Goal: Information Seeking & Learning: Learn about a topic

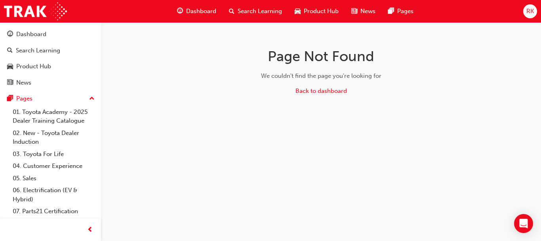
click at [205, 13] on span "Dashboard" at bounding box center [201, 11] width 30 height 9
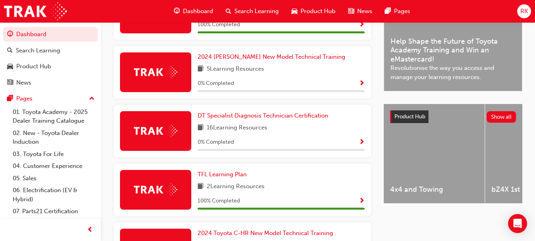
scroll to position [235, 0]
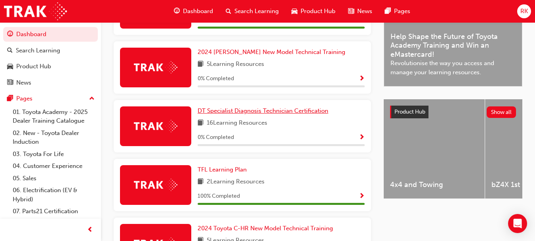
click at [268, 114] on span "DT Specialist Diagnosis Technician Certification" at bounding box center [263, 110] width 131 height 7
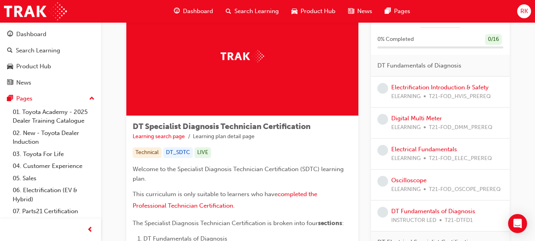
scroll to position [55, 0]
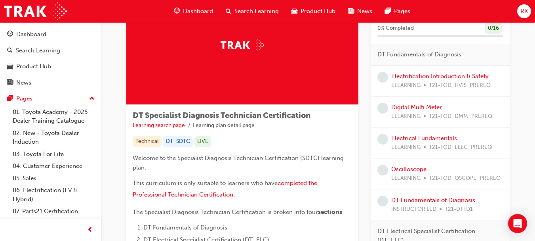
click at [411, 112] on span "ELEARNING" at bounding box center [406, 116] width 29 height 9
click at [411, 108] on link "Digital Multi Meter" at bounding box center [417, 106] width 51 height 7
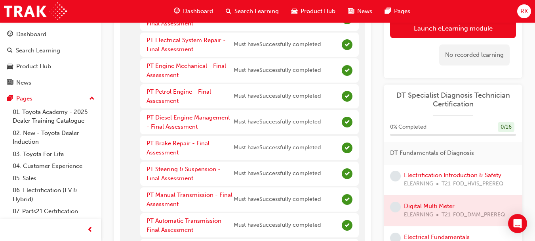
scroll to position [128, 0]
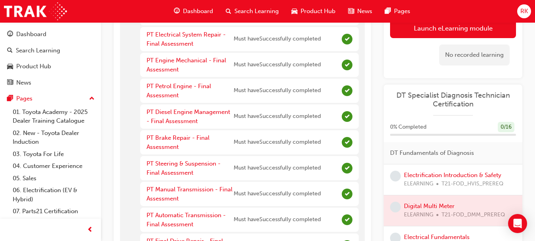
click at [397, 180] on span "learningRecordVerb_NONE-icon" at bounding box center [395, 175] width 11 height 11
click at [432, 176] on link "Electrification Introduction & Safety" at bounding box center [453, 174] width 98 height 7
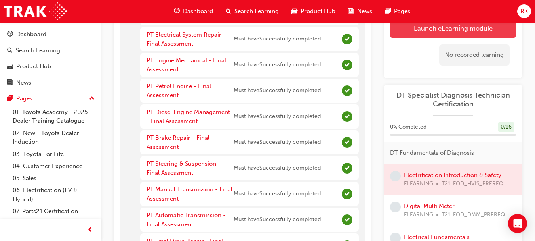
click at [460, 31] on button "Launch eLearning module" at bounding box center [453, 28] width 126 height 20
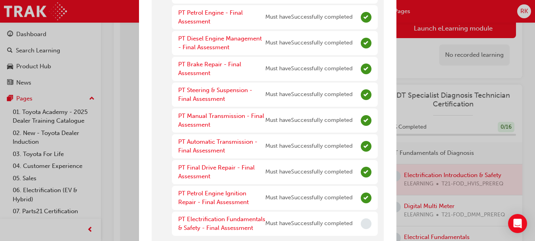
scroll to position [182, 0]
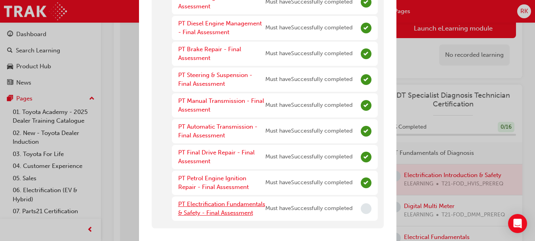
click at [221, 204] on link "PT Electrification Fundamentals & Safety - Final Assessment" at bounding box center [221, 208] width 87 height 16
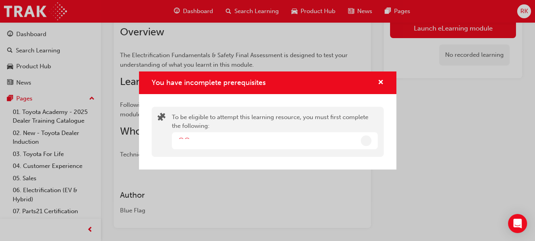
scroll to position [156, 0]
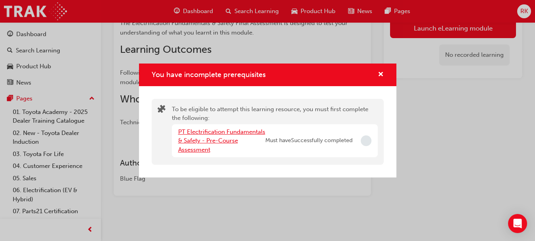
click at [222, 140] on link "PT Electrification Fundamentals & Safety - Pre-Course Assessment" at bounding box center [221, 140] width 87 height 25
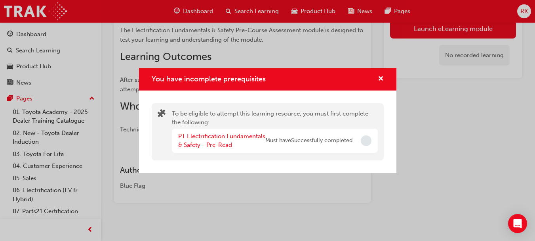
scroll to position [164, 0]
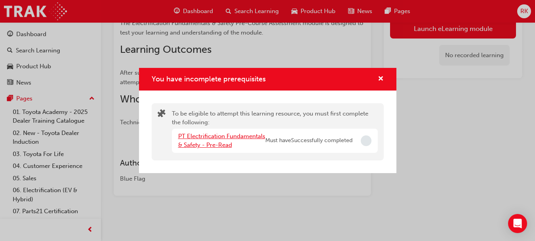
click at [226, 136] on link "PT Electrification Fundamentals & Safety - Pre-Read" at bounding box center [221, 140] width 87 height 16
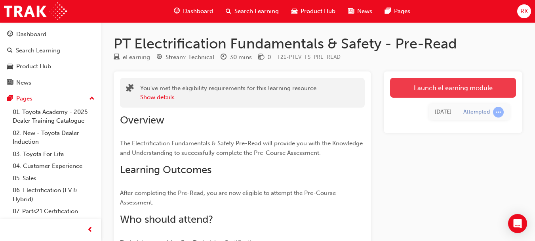
click at [454, 87] on link "Launch eLearning module" at bounding box center [453, 88] width 126 height 20
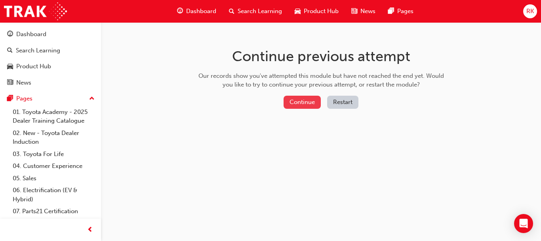
click at [308, 103] on button "Continue" at bounding box center [302, 102] width 37 height 13
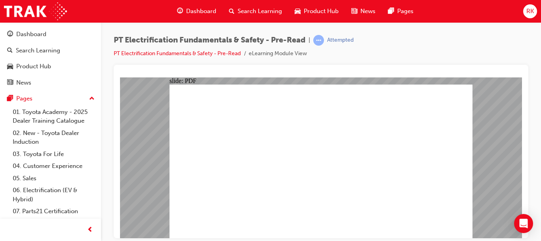
click at [197, 11] on span "Dashboard" at bounding box center [201, 11] width 30 height 9
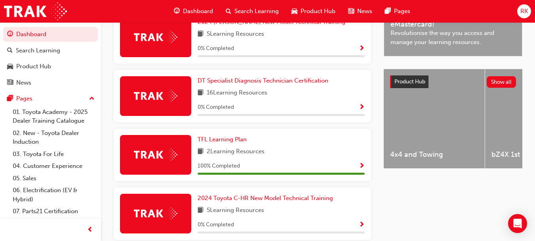
scroll to position [268, 0]
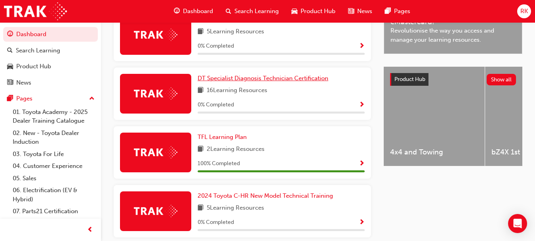
click at [290, 82] on span "DT Specialist Diagnosis Technician Certification" at bounding box center [263, 78] width 131 height 7
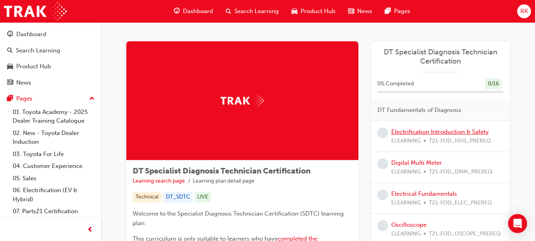
click at [418, 130] on link "Electrification Introduction & Safety" at bounding box center [441, 131] width 98 height 7
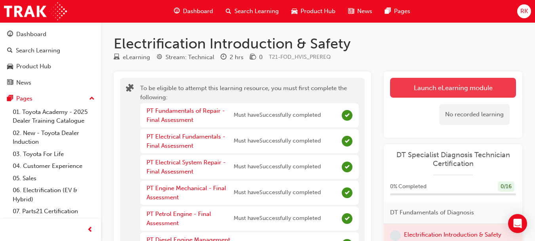
click at [448, 94] on button "Launch eLearning module" at bounding box center [453, 88] width 126 height 20
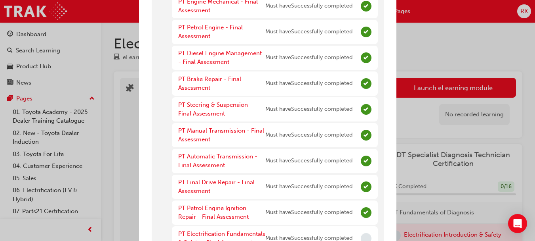
scroll to position [182, 0]
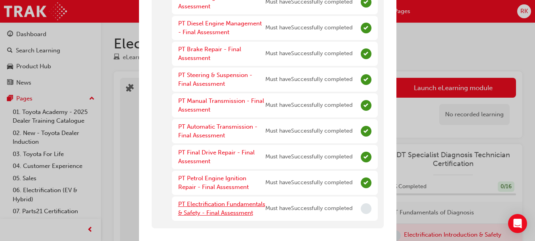
click at [188, 207] on link "PT Electrification Fundamentals & Safety - Final Assessment" at bounding box center [221, 208] width 87 height 16
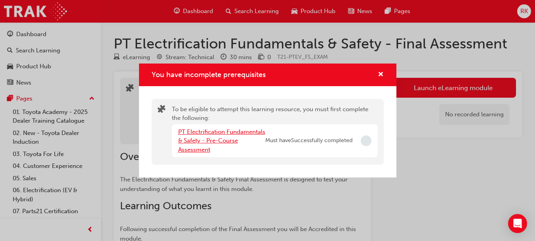
click at [212, 140] on link "PT Electrification Fundamentals & Safety - Pre-Course Assessment" at bounding box center [221, 140] width 87 height 25
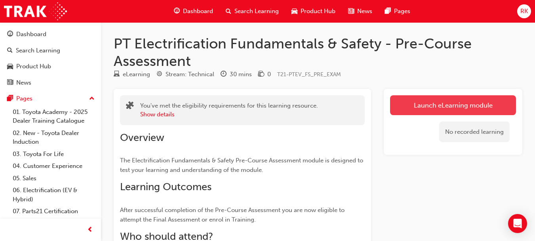
click at [436, 100] on link "Launch eLearning module" at bounding box center [453, 105] width 126 height 20
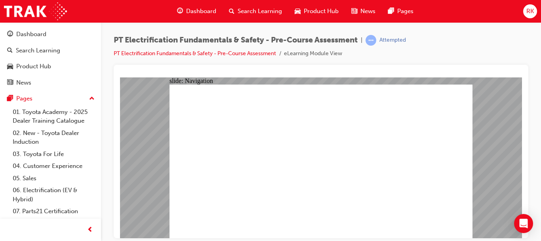
radio input "true"
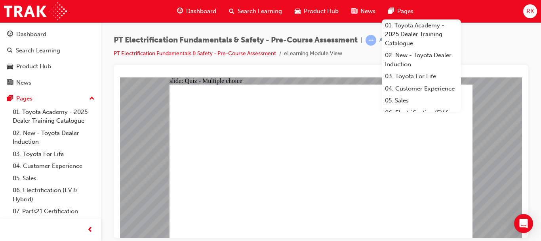
radio input "false"
radio input "true"
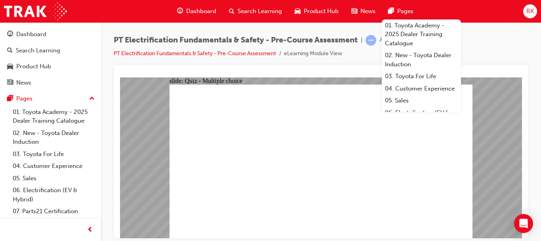
radio input "true"
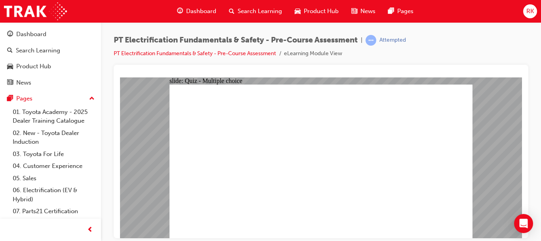
radio input "true"
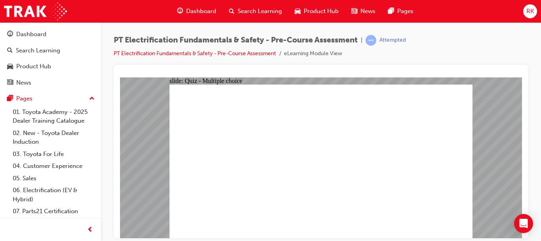
radio input "true"
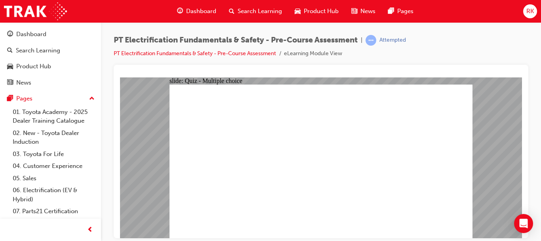
radio input "true"
checkbox input "true"
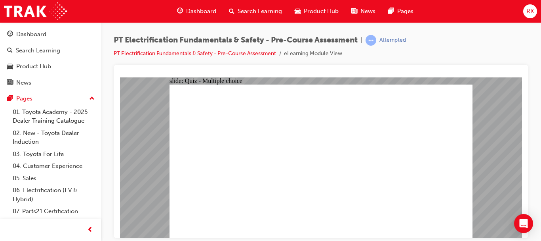
radio input "true"
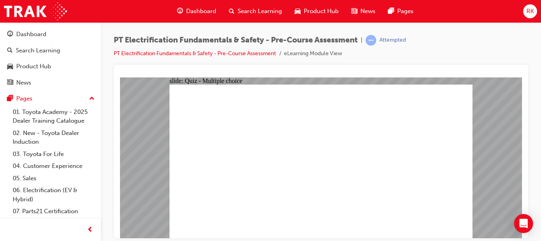
checkbox input "true"
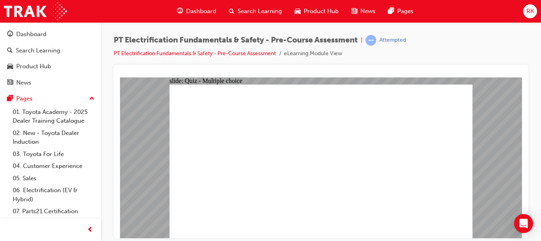
radio input "true"
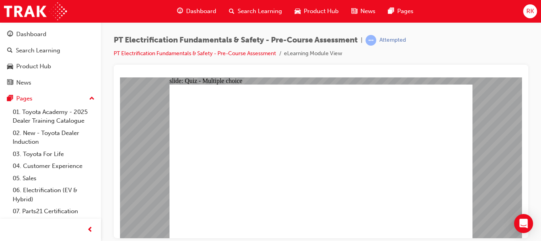
click at [207, 12] on span "Dashboard" at bounding box center [201, 11] width 30 height 9
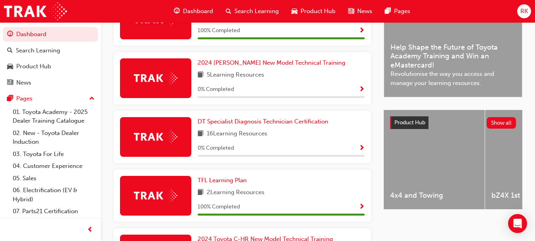
scroll to position [218, 0]
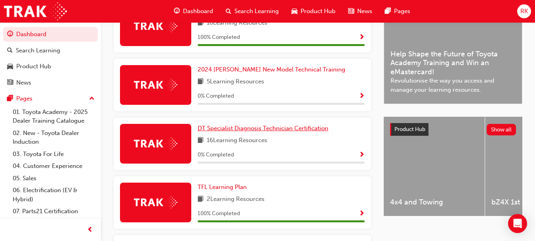
click at [272, 132] on span "DT Specialist Diagnosis Technician Certification" at bounding box center [263, 127] width 131 height 7
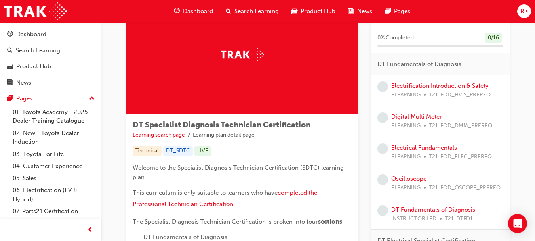
scroll to position [44, 0]
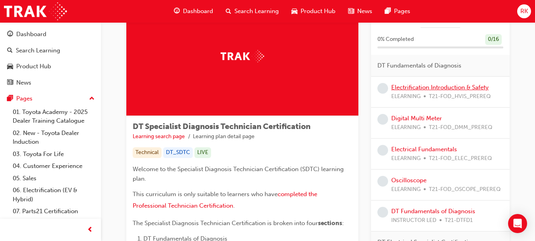
click at [461, 88] on link "Electrification Introduction & Safety" at bounding box center [441, 87] width 98 height 7
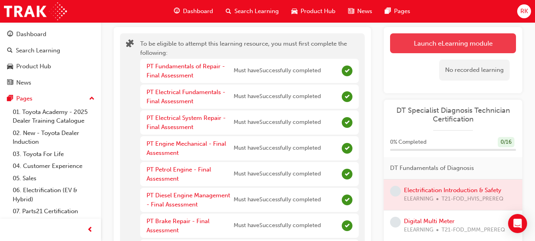
click at [450, 45] on button "Launch eLearning module" at bounding box center [453, 43] width 126 height 20
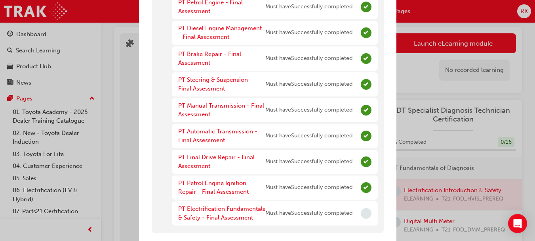
scroll to position [182, 0]
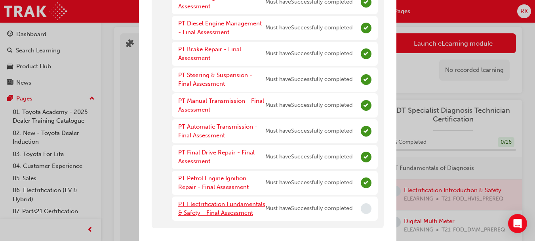
click at [201, 201] on link "PT Electrification Fundamentals & Safety - Final Assessment" at bounding box center [221, 208] width 87 height 16
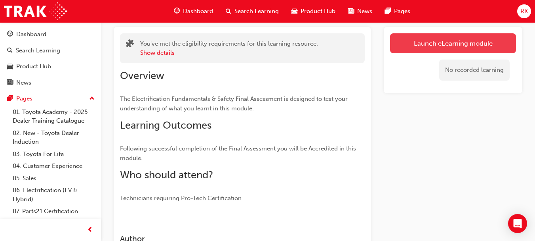
click at [441, 42] on link "Launch eLearning module" at bounding box center [453, 43] width 126 height 20
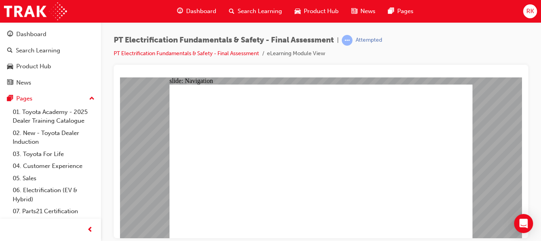
checkbox input "true"
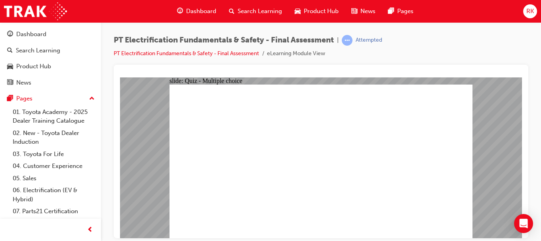
drag, startPoint x: 442, startPoint y: 222, endPoint x: 430, endPoint y: 193, distance: 31.1
radio input "true"
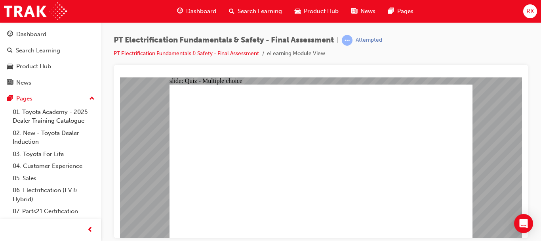
radio input "true"
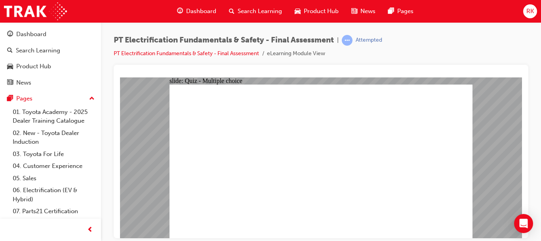
radio input "false"
radio input "true"
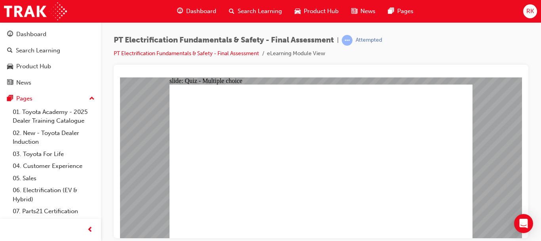
checkbox input "true"
radio input "true"
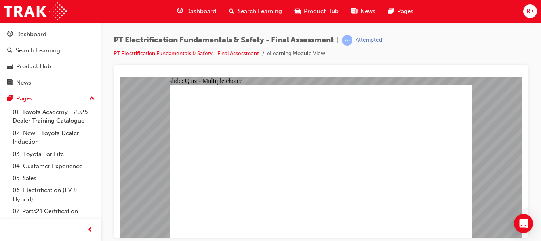
radio input "true"
checkbox input "true"
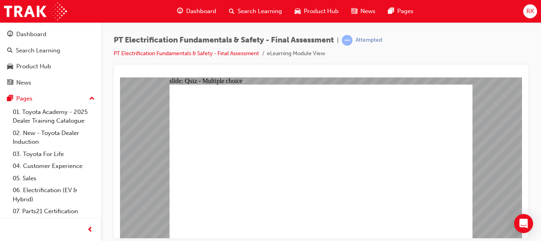
checkbox input "true"
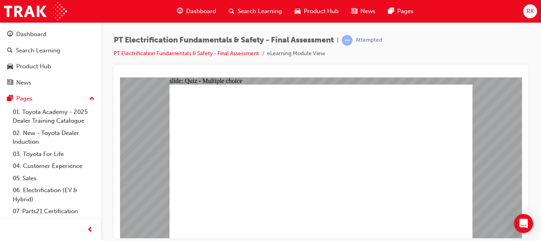
checkbox input "true"
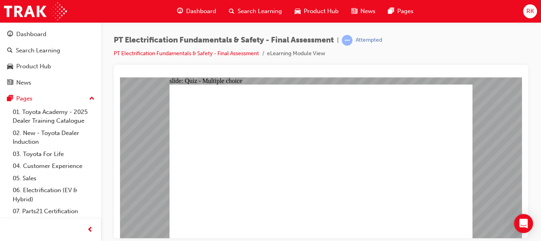
checkbox input "false"
checkbox input "true"
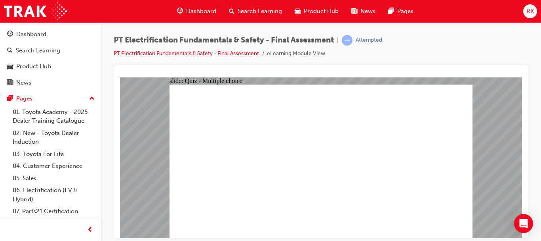
radio input "true"
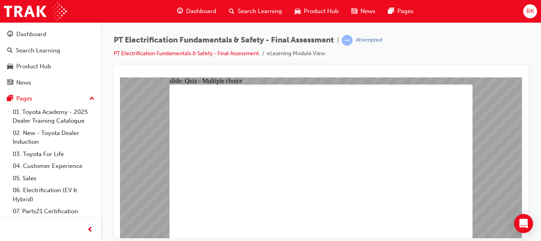
radio input "true"
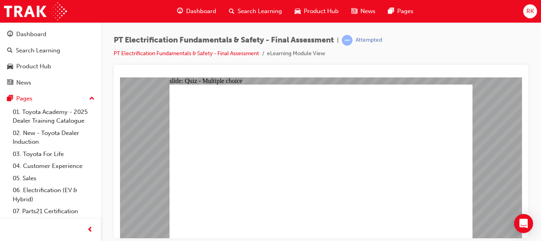
radio input "true"
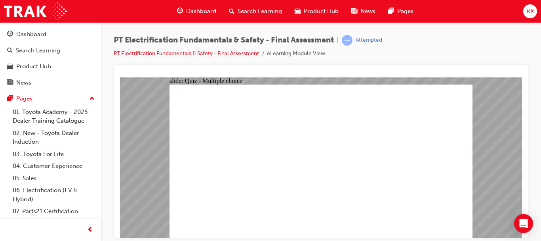
radio input "true"
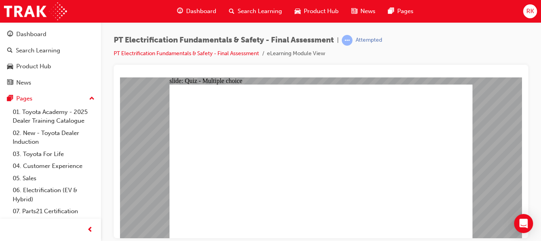
radio input "true"
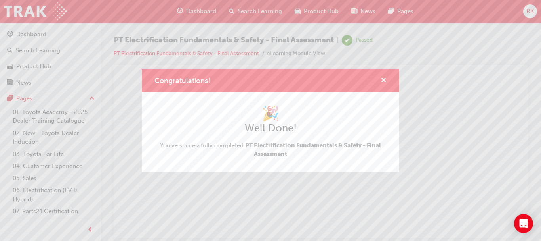
click at [415, 182] on div "Congratulations! 🎉 Well Done! You've successfully completed PT Electrification …" at bounding box center [270, 120] width 541 height 241
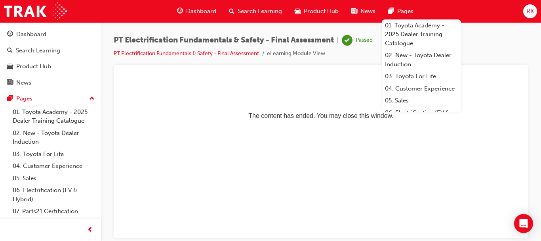
click at [199, 9] on span "Dashboard" at bounding box center [201, 11] width 30 height 9
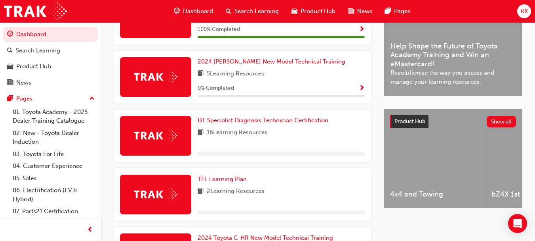
scroll to position [214, 0]
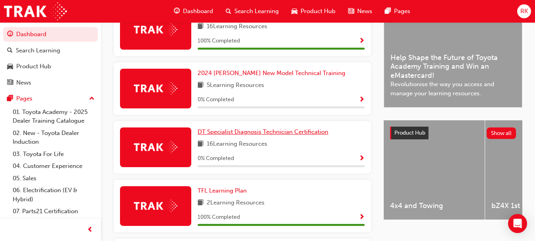
click at [271, 135] on span "DT Specialist Diagnosis Technician Certification" at bounding box center [263, 131] width 131 height 7
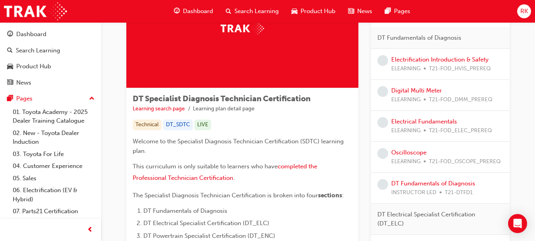
scroll to position [60, 0]
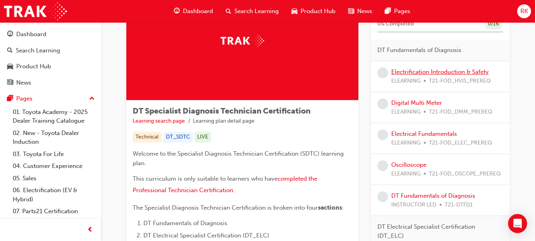
click at [470, 72] on link "Electrification Introduction & Safety" at bounding box center [441, 71] width 98 height 7
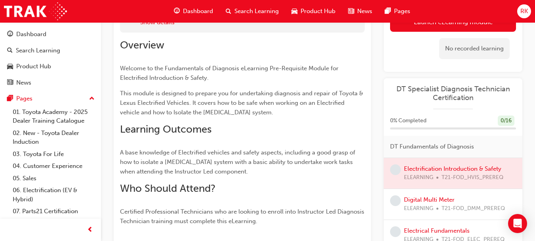
scroll to position [77, 0]
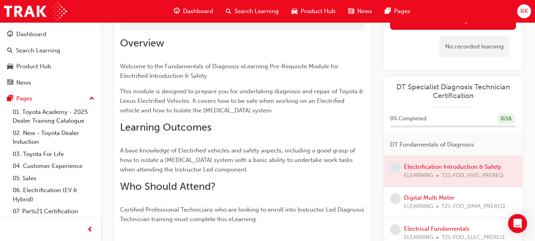
click at [398, 169] on span "learningRecordVerb_NONE-icon" at bounding box center [395, 167] width 11 height 11
click at [424, 168] on div at bounding box center [453, 170] width 139 height 31
click at [433, 167] on div at bounding box center [453, 170] width 139 height 31
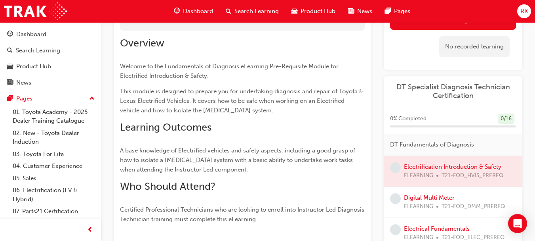
click at [433, 167] on div at bounding box center [453, 170] width 139 height 31
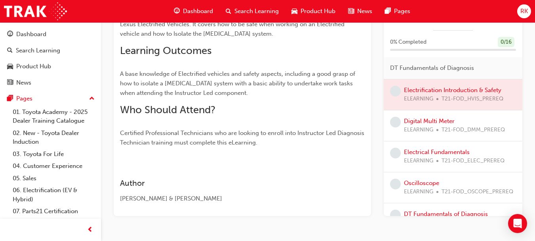
scroll to position [132, 0]
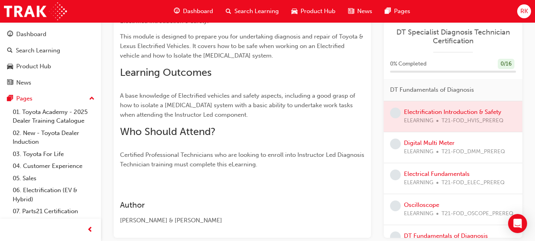
click at [449, 113] on div at bounding box center [453, 116] width 139 height 31
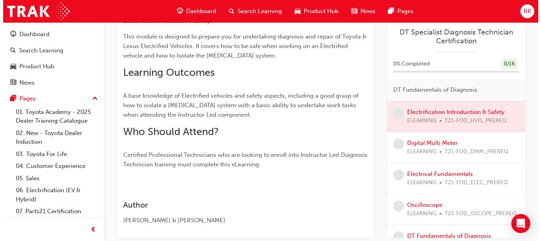
scroll to position [0, 0]
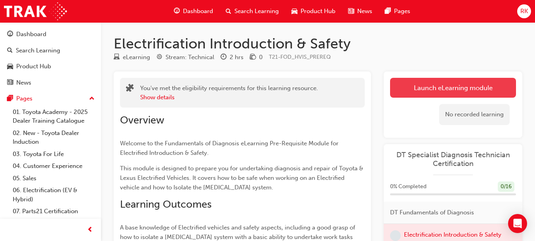
click at [444, 89] on link "Launch eLearning module" at bounding box center [453, 88] width 126 height 20
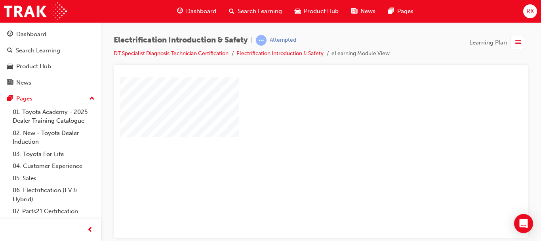
drag, startPoint x: 518, startPoint y: 188, endPoint x: 643, endPoint y: 171, distance: 126.7
click at [298, 134] on div "play" at bounding box center [298, 134] width 0 height 0
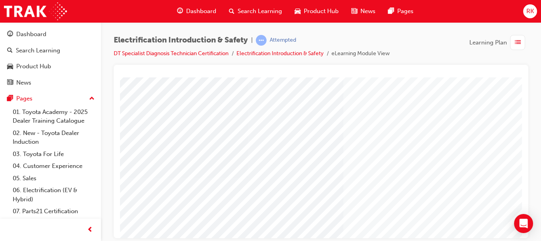
scroll to position [78, 0]
click at [519, 40] on span "list-icon" at bounding box center [518, 43] width 6 height 10
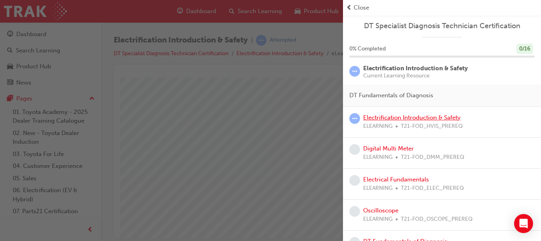
click at [403, 117] on link "Electrification Introduction & Safety" at bounding box center [412, 117] width 98 height 7
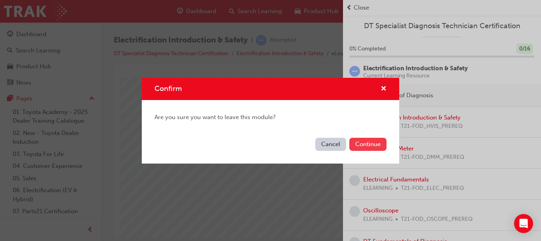
click at [371, 149] on button "Continue" at bounding box center [368, 144] width 37 height 13
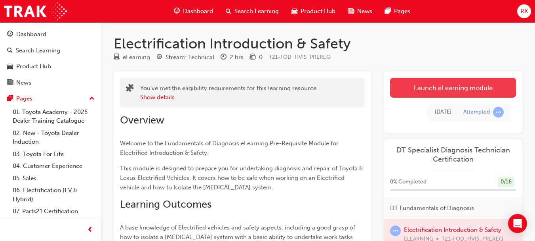
click at [473, 88] on link "Launch eLearning module" at bounding box center [453, 88] width 126 height 20
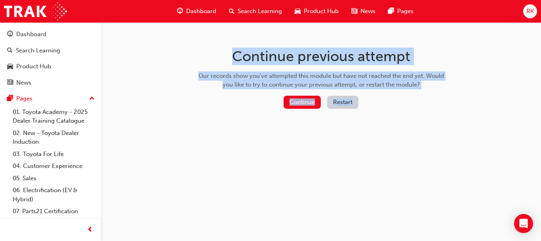
click at [473, 88] on div "Continue previous attempt Our records show you've attempted this module but hav…" at bounding box center [270, 120] width 541 height 241
click at [310, 103] on button "Continue" at bounding box center [302, 102] width 37 height 13
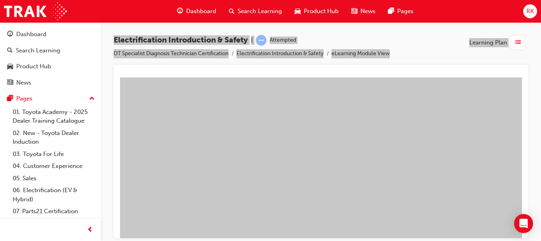
scroll to position [90, 0]
click at [298, 44] on div "play" at bounding box center [298, 44] width 0 height 0
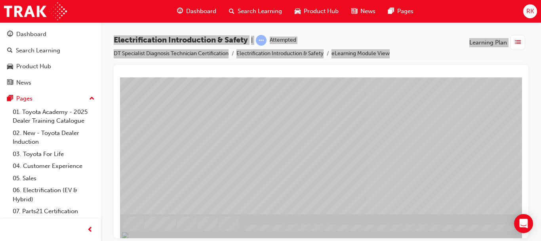
drag, startPoint x: 519, startPoint y: 141, endPoint x: 650, endPoint y: 298, distance: 204.1
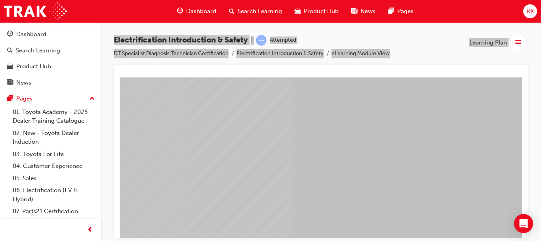
drag, startPoint x: 517, startPoint y: 144, endPoint x: 642, endPoint y: 250, distance: 164.3
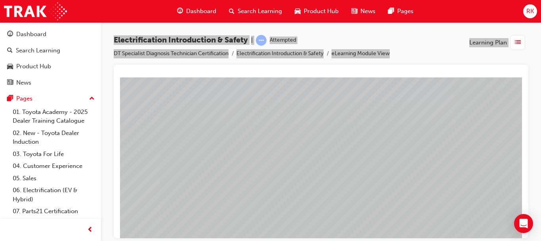
scroll to position [29, 59]
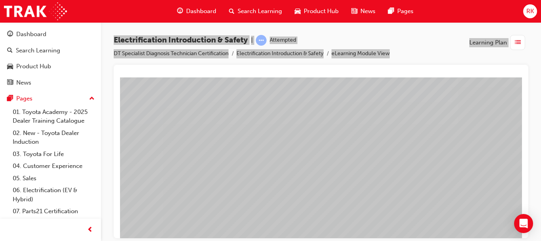
drag, startPoint x: 518, startPoint y: 120, endPoint x: 644, endPoint y: 240, distance: 173.2
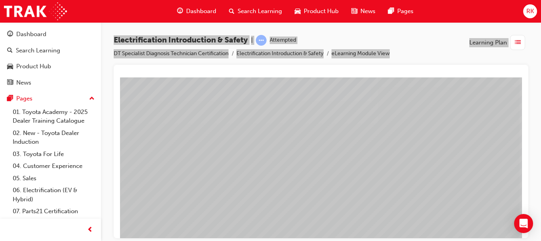
drag, startPoint x: 518, startPoint y: 118, endPoint x: 645, endPoint y: 231, distance: 169.8
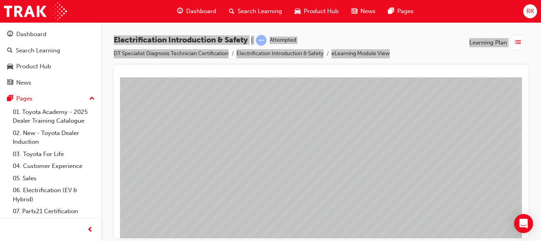
scroll to position [149, 143]
drag, startPoint x: 518, startPoint y: 103, endPoint x: 649, endPoint y: 259, distance: 203.7
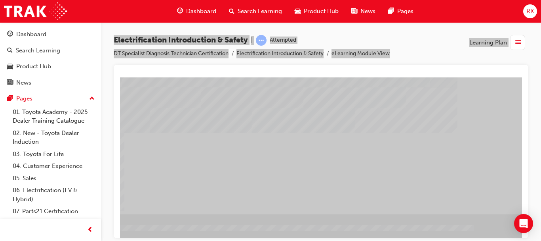
click at [33, 228] on div "NEXT Trigger this button to go to the next slide" at bounding box center [8, 235] width 50 height 14
drag, startPoint x: 519, startPoint y: 134, endPoint x: 649, endPoint y: 311, distance: 219.5
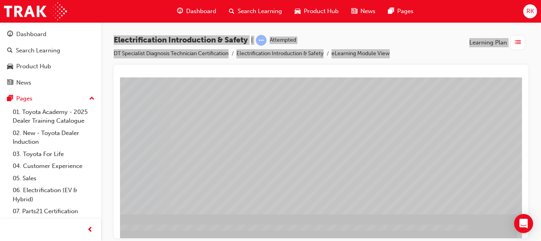
drag, startPoint x: 278, startPoint y: 236, endPoint x: 271, endPoint y: 317, distance: 81.2
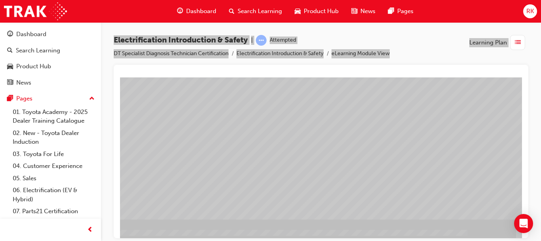
scroll to position [143, 0]
drag, startPoint x: 354, startPoint y: 236, endPoint x: 335, endPoint y: 315, distance: 81.4
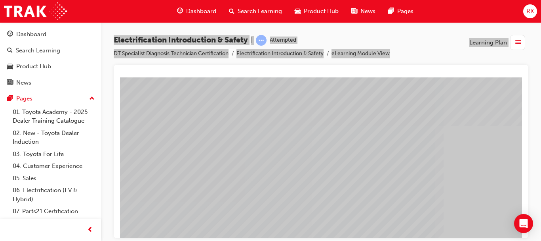
scroll to position [0, 143]
drag, startPoint x: 386, startPoint y: 234, endPoint x: 661, endPoint y: 283, distance: 279.8
drag, startPoint x: 520, startPoint y: 126, endPoint x: 635, endPoint y: 304, distance: 212.1
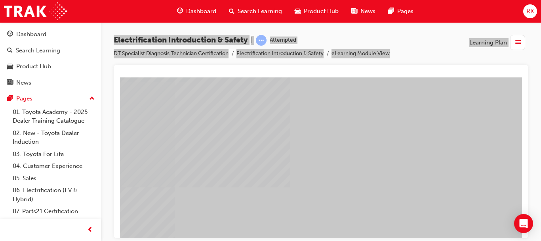
scroll to position [96, 143]
drag, startPoint x: 345, startPoint y: 113, endPoint x: 350, endPoint y: 200, distance: 87.3
click at [350, 200] on div "multistate" at bounding box center [252, 123] width 539 height 285
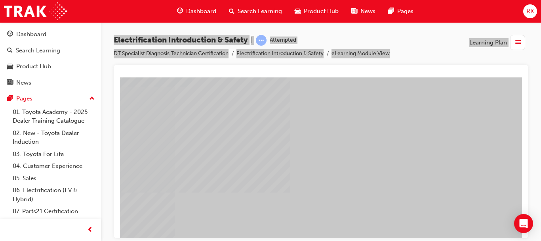
drag, startPoint x: 350, startPoint y: 200, endPoint x: 369, endPoint y: 202, distance: 19.9
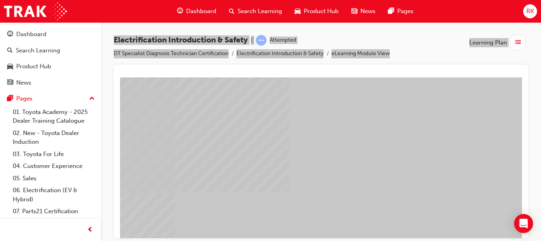
drag, startPoint x: 440, startPoint y: 205, endPoint x: 374, endPoint y: 180, distance: 70.0
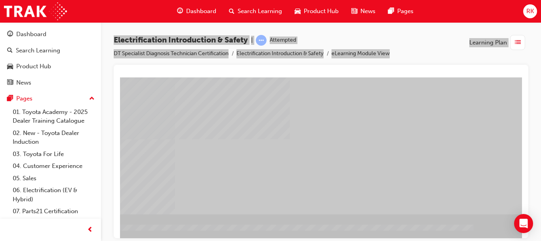
drag, startPoint x: 518, startPoint y: 173, endPoint x: 637, endPoint y: 300, distance: 173.6
click at [33, 228] on div "NEXT Trigger this button to go to the next slide" at bounding box center [8, 235] width 50 height 14
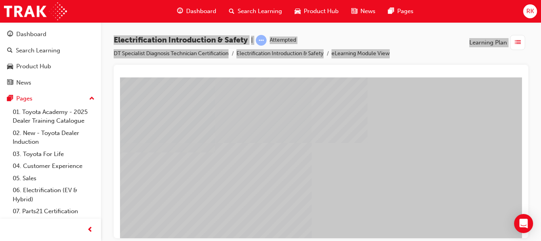
scroll to position [149, 0]
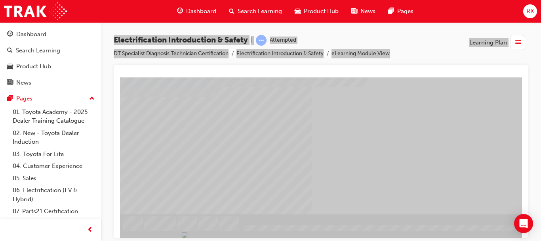
drag, startPoint x: 518, startPoint y: 121, endPoint x: 648, endPoint y: 283, distance: 207.5
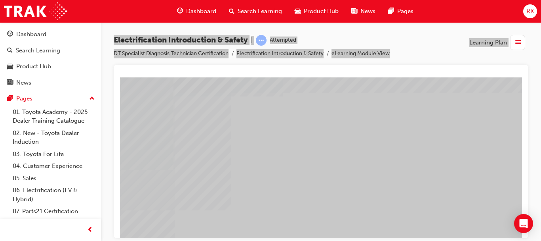
scroll to position [19, 143]
click at [386, 61] on html "multistate Loading..." at bounding box center [184, 58] width 402 height 3
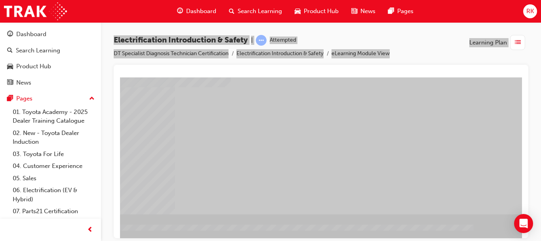
click at [33, 228] on div "NEXT Trigger this button to go to the next slide" at bounding box center [8, 235] width 50 height 14
drag, startPoint x: 518, startPoint y: 106, endPoint x: 642, endPoint y: 260, distance: 197.6
drag, startPoint x: 518, startPoint y: 136, endPoint x: 661, endPoint y: 292, distance: 211.5
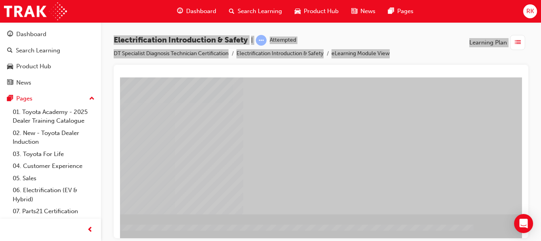
click at [33, 228] on div "NEXT Trigger this button to go to the next slide" at bounding box center [8, 235] width 50 height 14
drag, startPoint x: 519, startPoint y: 113, endPoint x: 656, endPoint y: 285, distance: 219.7
drag, startPoint x: 519, startPoint y: 132, endPoint x: 650, endPoint y: 287, distance: 203.4
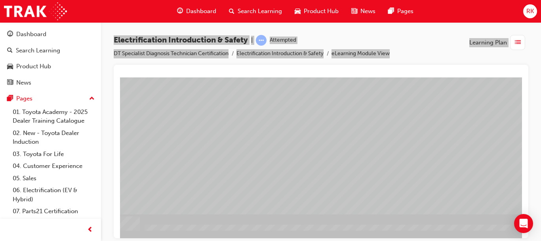
scroll to position [149, 143]
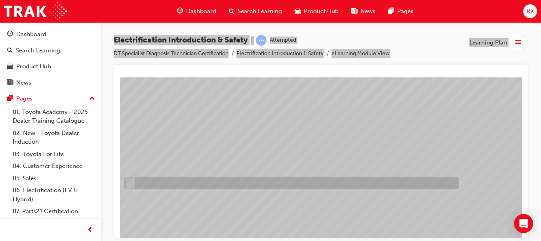
click at [129, 180] on input "0.03 sec" at bounding box center [128, 182] width 9 height 9
radio input "true"
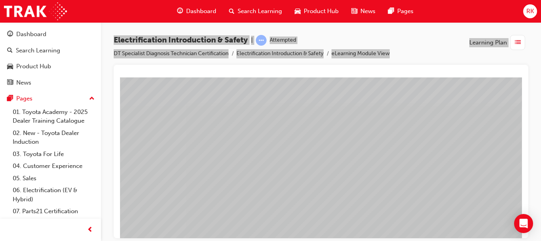
scroll to position [149, 143]
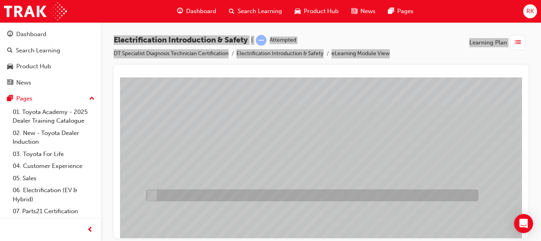
click at [149, 191] on input "Orange" at bounding box center [150, 195] width 9 height 9
radio input "true"
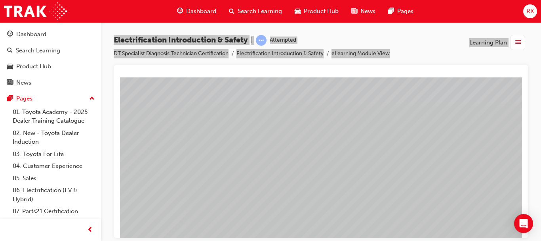
scroll to position [149, 143]
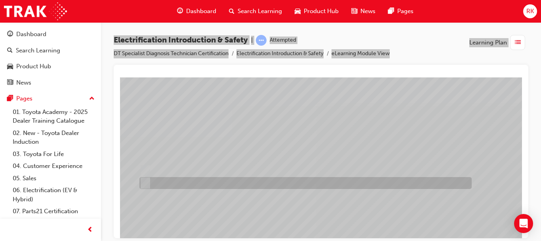
click at [144, 180] on input "False" at bounding box center [144, 182] width 9 height 9
radio input "true"
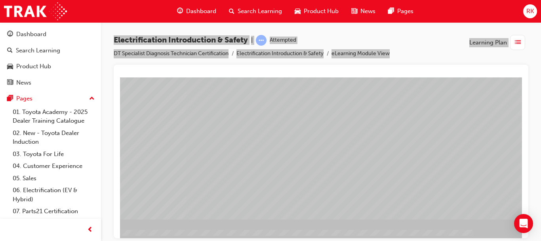
scroll to position [144, 143]
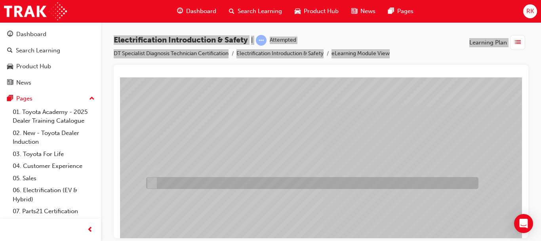
click at [154, 182] on input "False" at bounding box center [150, 182] width 9 height 9
radio input "true"
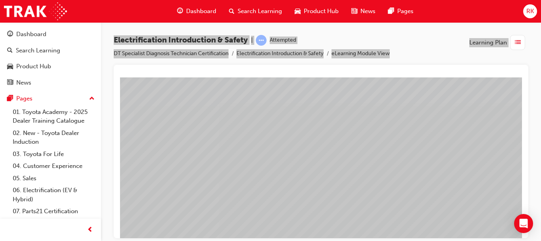
scroll to position [149, 105]
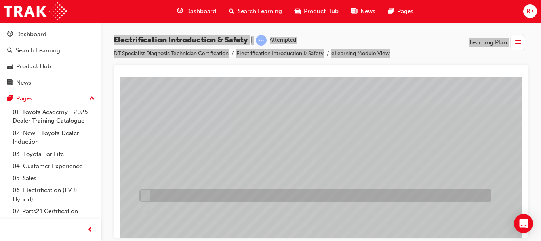
click at [147, 194] on input "HV Inverter present under bonnet, READY light on Dash & Hybrid Battery monitor …" at bounding box center [143, 195] width 9 height 9
checkbox input "true"
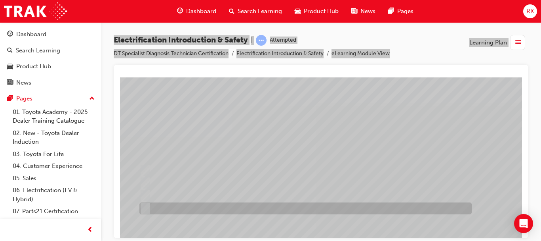
click at [149, 208] on div at bounding box center [304, 208] width 333 height 12
checkbox input "true"
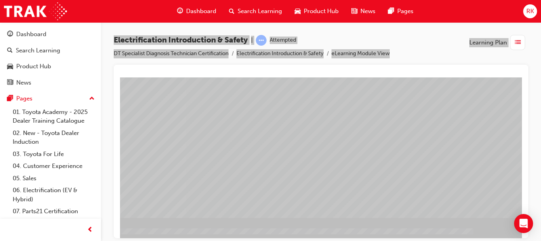
scroll to position [149, 143]
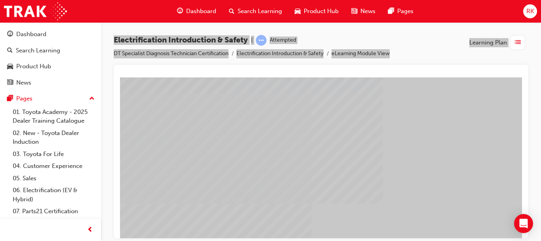
scroll to position [149, 0]
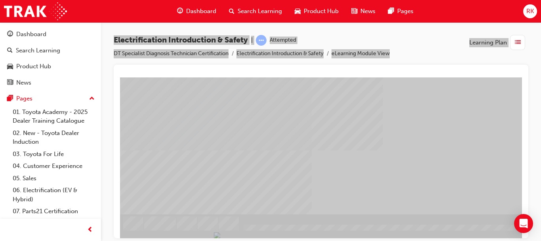
drag, startPoint x: 519, startPoint y: 129, endPoint x: 655, endPoint y: 298, distance: 216.8
drag, startPoint x: 520, startPoint y: 130, endPoint x: 659, endPoint y: 309, distance: 226.8
click at [27, 228] on div "NEXT Trigger this button to go to the next slide" at bounding box center [2, 235] width 50 height 14
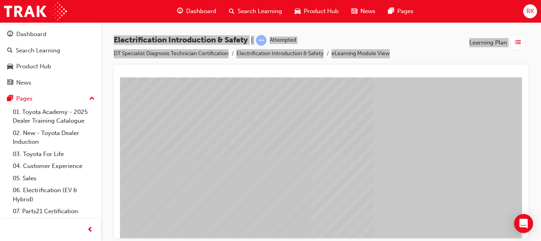
scroll to position [149, 0]
drag, startPoint x: 521, startPoint y: 111, endPoint x: 659, endPoint y: 287, distance: 223.2
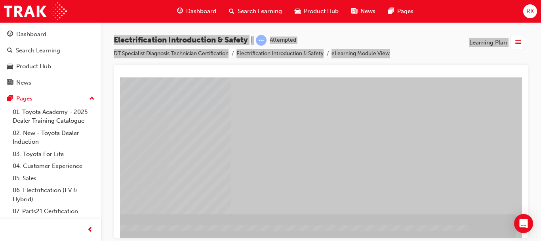
drag, startPoint x: 369, startPoint y: 234, endPoint x: 661, endPoint y: 273, distance: 294.3
click at [27, 228] on div "NEXT Trigger this button to go to the next slide" at bounding box center [2, 235] width 50 height 14
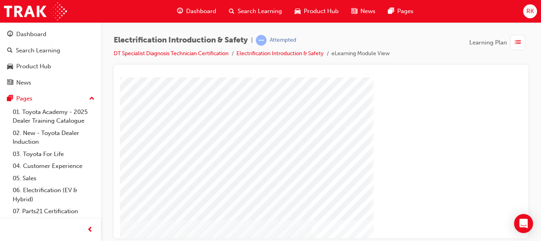
drag, startPoint x: 523, startPoint y: 133, endPoint x: 525, endPoint y: 153, distance: 20.3
click at [525, 153] on div at bounding box center [321, 151] width 415 height 173
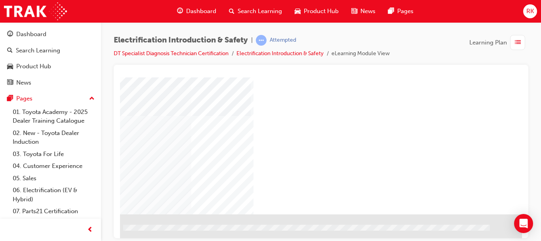
scroll to position [149, 143]
click at [27, 228] on div "NEXT Trigger this button to go to the next slide" at bounding box center [2, 235] width 50 height 14
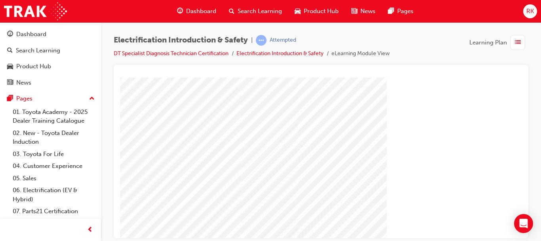
scroll to position [57, 0]
drag, startPoint x: 521, startPoint y: 117, endPoint x: 644, endPoint y: 220, distance: 161.2
drag, startPoint x: 524, startPoint y: 143, endPoint x: 527, endPoint y: 175, distance: 31.4
click at [527, 175] on div at bounding box center [321, 151] width 415 height 173
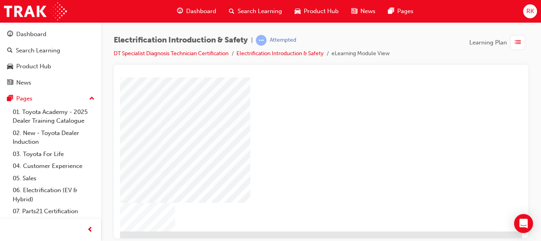
scroll to position [149, 143]
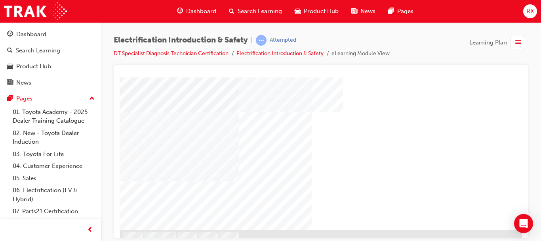
scroll to position [149, 0]
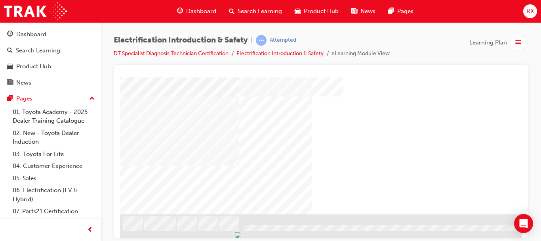
drag, startPoint x: 520, startPoint y: 136, endPoint x: 657, endPoint y: 302, distance: 215.4
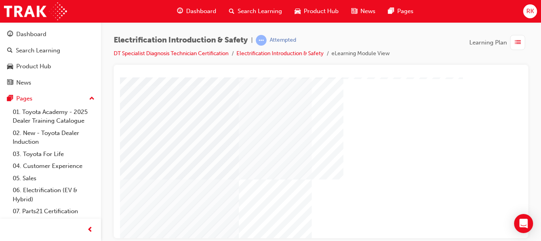
scroll to position [61, 0]
drag, startPoint x: 523, startPoint y: 143, endPoint x: 524, endPoint y: 160, distance: 17.0
click at [524, 160] on div at bounding box center [321, 151] width 415 height 173
drag, startPoint x: 644, startPoint y: 237, endPoint x: 519, endPoint y: 161, distance: 146.2
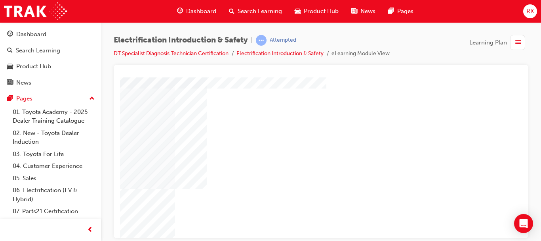
scroll to position [149, 143]
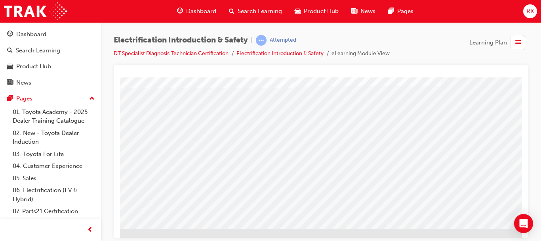
scroll to position [134, 143]
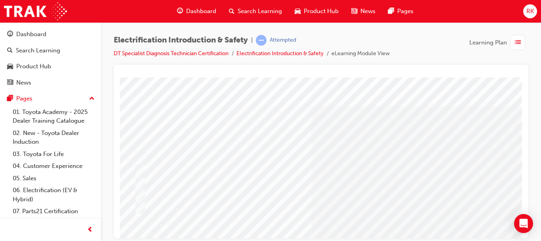
scroll to position [0, 0]
drag, startPoint x: 396, startPoint y: 235, endPoint x: 501, endPoint y: 316, distance: 133.4
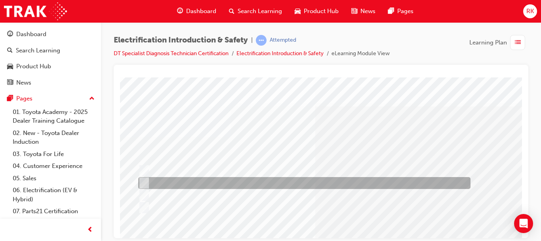
click at [145, 184] on input "CO2 type extinguisher" at bounding box center [142, 182] width 9 height 9
radio input "true"
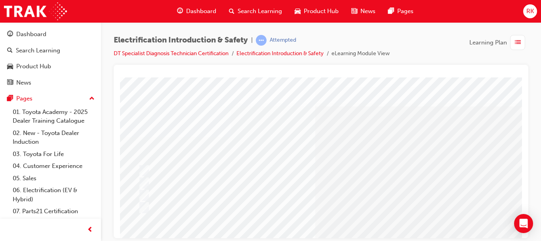
scroll to position [38, 8]
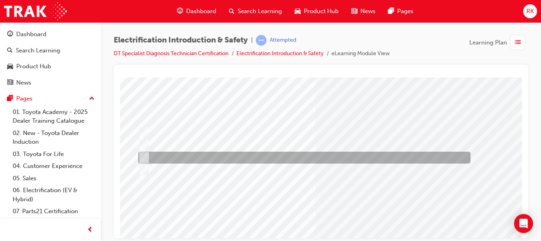
click at [144, 159] on input "ABC type extinguisher" at bounding box center [142, 157] width 9 height 9
radio input "true"
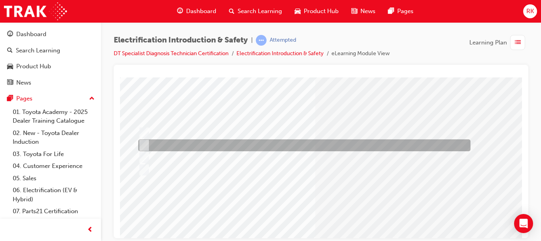
click at [144, 141] on input "CO2 type extinguisher" at bounding box center [142, 145] width 9 height 9
radio input "true"
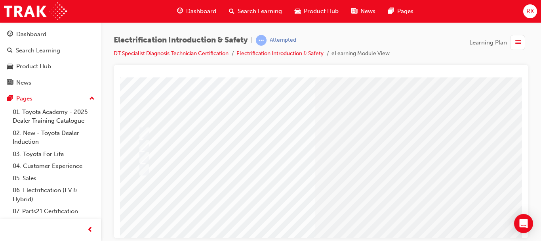
scroll to position [149, 8]
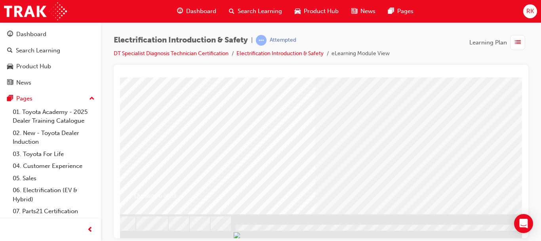
drag, startPoint x: 520, startPoint y: 135, endPoint x: 651, endPoint y: 272, distance: 189.2
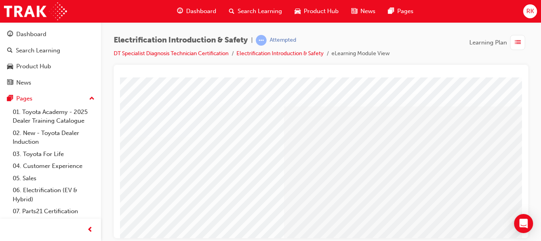
scroll to position [0, 0]
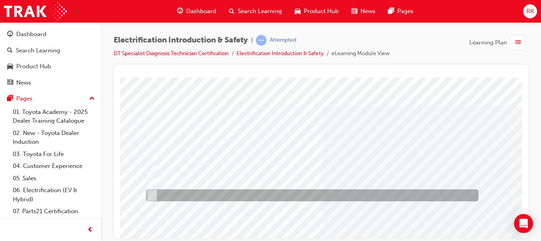
click at [151, 192] on input "Litmus paper, Boric Acid, Gloves, Goggles" at bounding box center [150, 195] width 9 height 9
radio input "true"
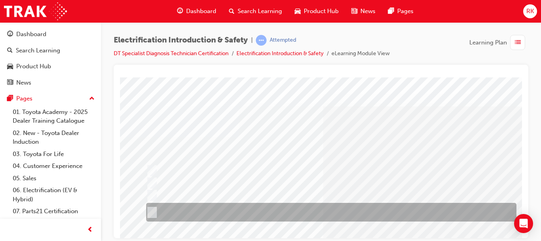
click at [146, 214] on input "Alkaline Resistant Goggles & Gloves, Non-Ground Boots, 5000 volt insulated Rubb…" at bounding box center [150, 212] width 9 height 9
radio input "true"
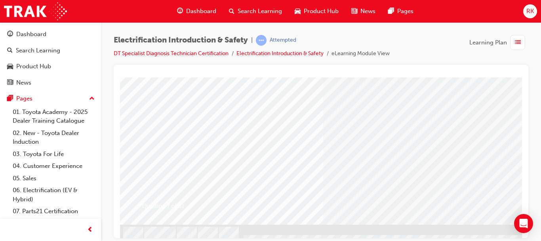
scroll to position [149, 0]
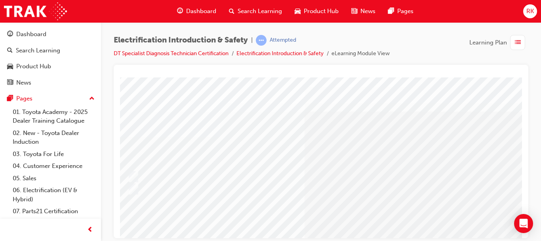
scroll to position [0, 0]
drag, startPoint x: 255, startPoint y: 233, endPoint x: 367, endPoint y: 317, distance: 139.6
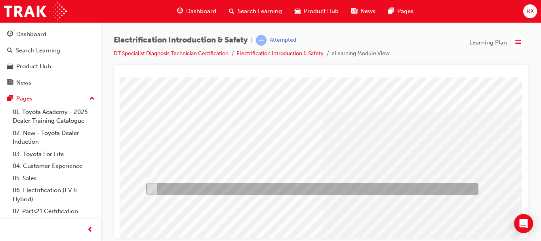
click at [151, 189] on input "False" at bounding box center [150, 188] width 9 height 9
radio input "true"
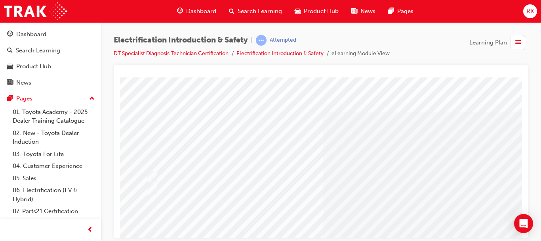
scroll to position [104, 0]
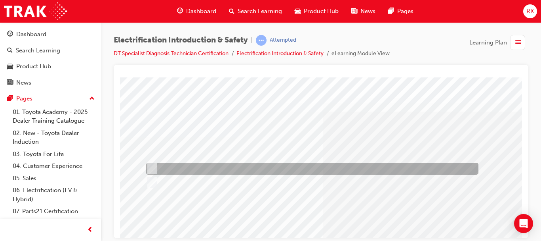
click at [151, 167] on input "None – it can be used undiluted as a powder to absorb the spill." at bounding box center [150, 168] width 9 height 9
radio input "true"
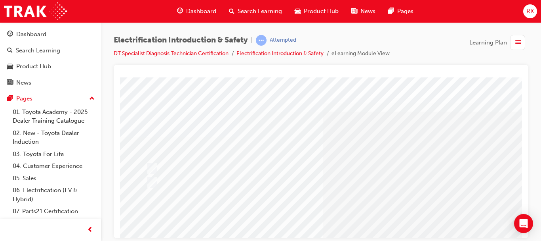
scroll to position [115, 0]
drag, startPoint x: 519, startPoint y: 136, endPoint x: 644, endPoint y: 267, distance: 180.8
drag, startPoint x: 284, startPoint y: 231, endPoint x: 307, endPoint y: 233, distance: 23.5
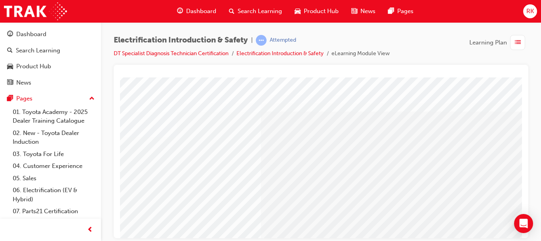
click at [307, 80] on html "Question 10 of 31 Loading..." at bounding box center [259, 78] width 402 height 3
drag, startPoint x: 307, startPoint y: 233, endPoint x: 342, endPoint y: 315, distance: 89.4
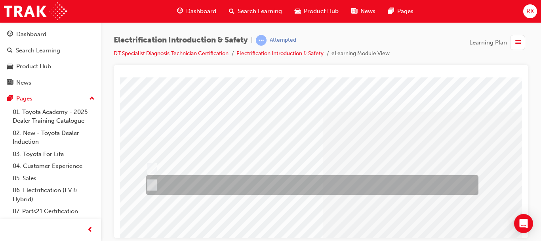
click at [154, 185] on input "False" at bounding box center [150, 184] width 9 height 9
radio input "true"
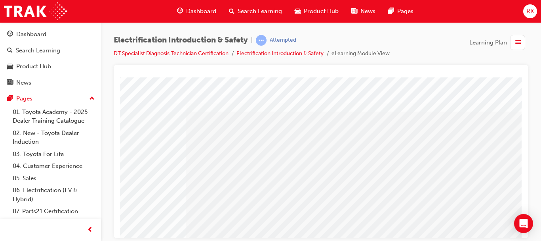
scroll to position [149, 143]
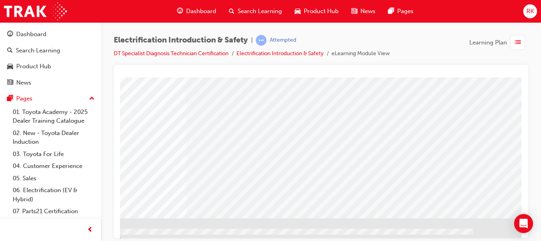
drag, startPoint x: 518, startPoint y: 133, endPoint x: 645, endPoint y: 280, distance: 194.4
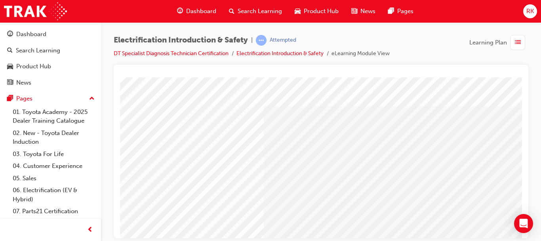
scroll to position [0, 0]
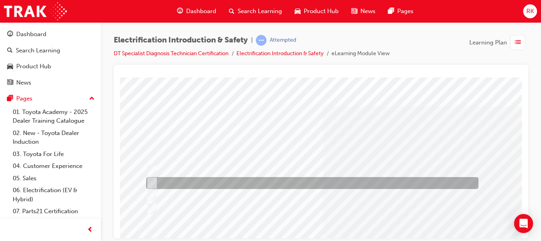
click at [150, 183] on input "Toyota Headquarters" at bounding box center [150, 182] width 9 height 9
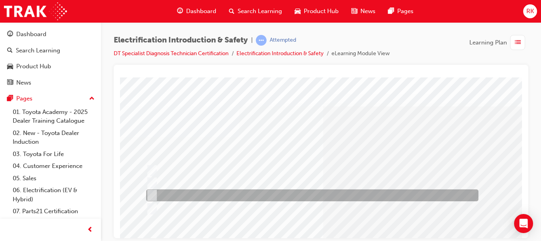
click at [157, 194] on div at bounding box center [310, 195] width 333 height 12
radio input "false"
radio input "true"
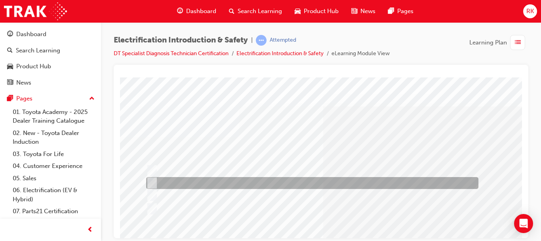
click at [149, 180] on input "Toyota Headquarters" at bounding box center [150, 182] width 9 height 9
radio input "true"
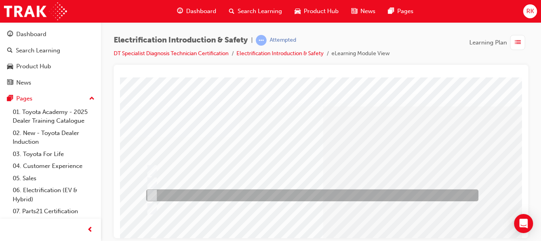
click at [151, 192] on input "Parts Department" at bounding box center [150, 195] width 9 height 9
radio input "true"
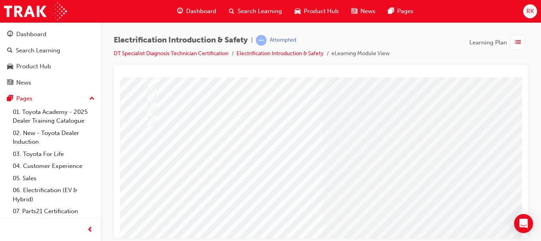
scroll to position [107, 0]
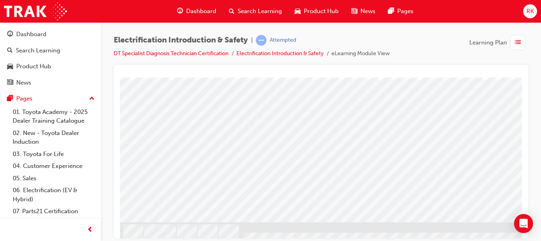
scroll to position [141, 143]
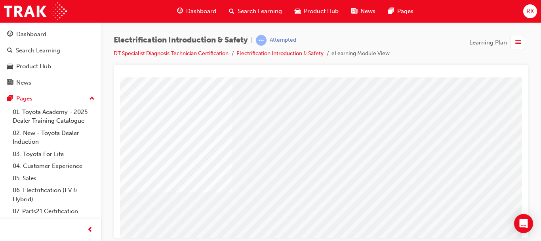
scroll to position [113, 0]
drag, startPoint x: 519, startPoint y: 115, endPoint x: 648, endPoint y: 245, distance: 183.3
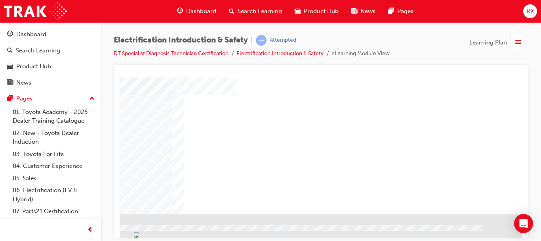
scroll to position [0, 0]
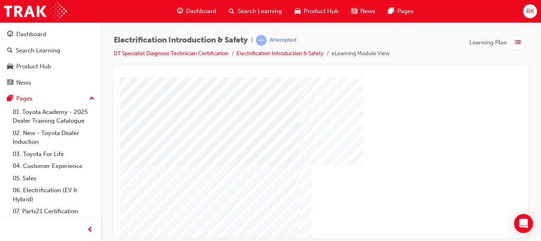
drag, startPoint x: 522, startPoint y: 132, endPoint x: 648, endPoint y: 247, distance: 170.3
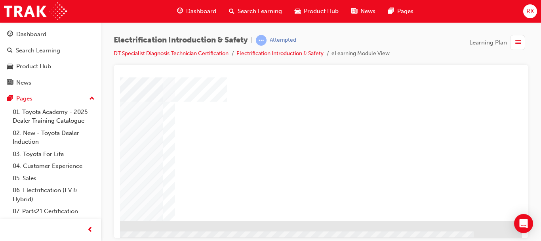
scroll to position [149, 143]
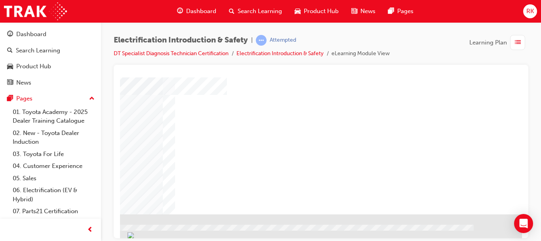
drag, startPoint x: 519, startPoint y: 162, endPoint x: 643, endPoint y: 299, distance: 185.2
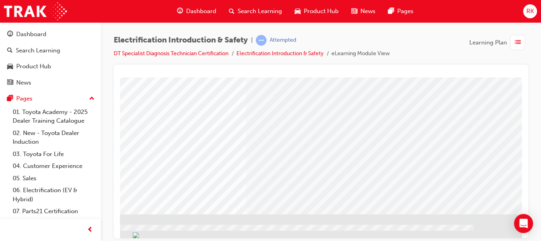
scroll to position [149, 143]
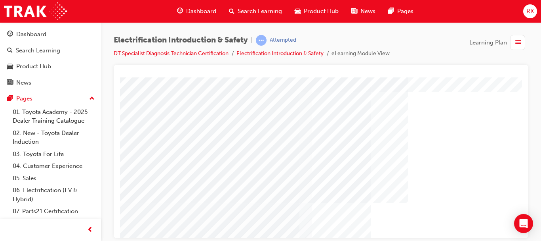
scroll to position [33, 0]
drag, startPoint x: 519, startPoint y: 120, endPoint x: 643, endPoint y: 212, distance: 154.3
drag, startPoint x: 523, startPoint y: 135, endPoint x: 530, endPoint y: 181, distance: 46.5
click at [530, 181] on div "Electrification Introduction & Safety | Attempted DT Specialist Diagnosis Techn…" at bounding box center [321, 121] width 440 height 199
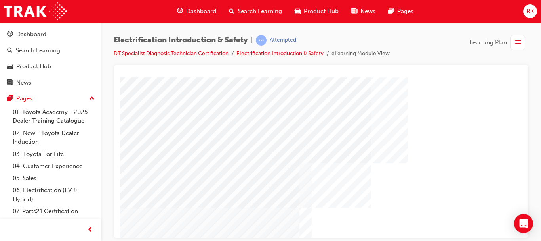
drag, startPoint x: 520, startPoint y: 163, endPoint x: 645, endPoint y: 258, distance: 157.0
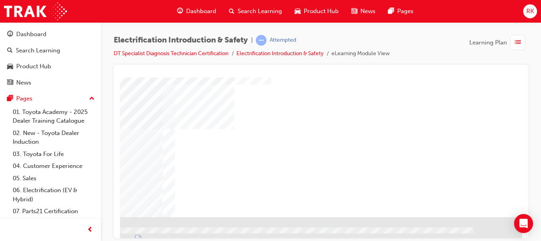
scroll to position [149, 143]
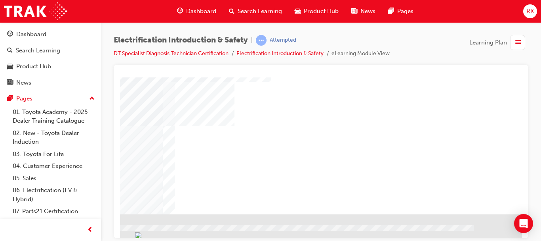
drag, startPoint x: 519, startPoint y: 136, endPoint x: 653, endPoint y: 292, distance: 205.5
click at [33, 228] on div "NEXT Trigger this button to go to the next slide" at bounding box center [8, 235] width 50 height 14
drag, startPoint x: 519, startPoint y: 176, endPoint x: 643, endPoint y: 305, distance: 178.3
click at [33, 228] on div "NEXT Trigger this button to go to the next slide" at bounding box center [8, 235] width 50 height 14
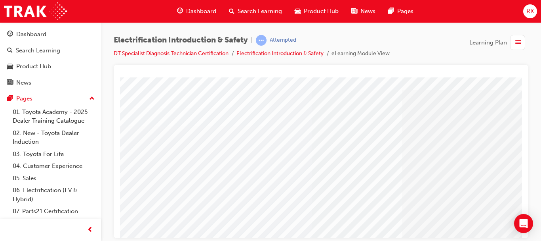
scroll to position [28, 0]
drag, startPoint x: 522, startPoint y: 152, endPoint x: 642, endPoint y: 220, distance: 138.4
drag, startPoint x: 642, startPoint y: 220, endPoint x: 517, endPoint y: 149, distance: 144.1
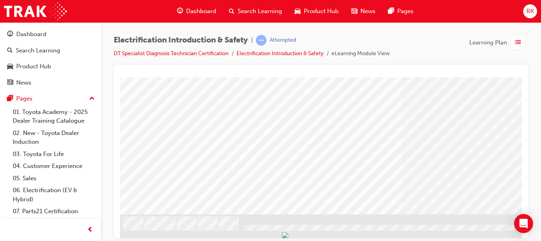
scroll to position [149, 143]
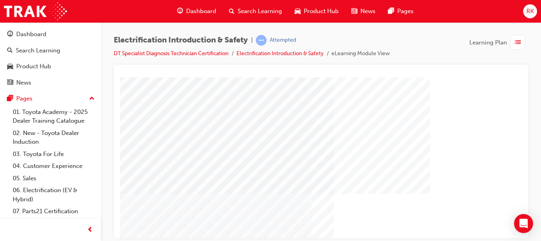
scroll to position [82, 0]
drag, startPoint x: 528, startPoint y: 176, endPoint x: 532, endPoint y: 189, distance: 13.1
click at [532, 189] on div "Electrification Introduction & Safety | Attempted DT Specialist Diagnosis Techn…" at bounding box center [321, 121] width 440 height 199
drag, startPoint x: 519, startPoint y: 161, endPoint x: 647, endPoint y: 289, distance: 181.3
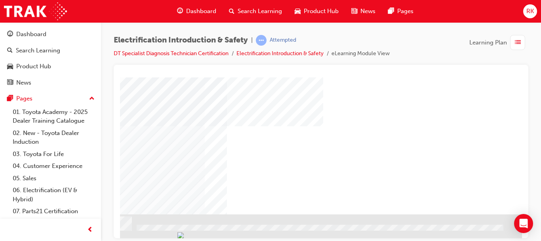
scroll to position [149, 143]
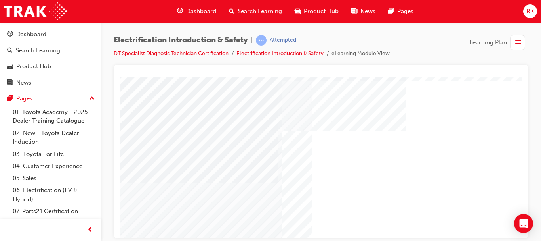
scroll to position [52, 0]
drag, startPoint x: 519, startPoint y: 116, endPoint x: 647, endPoint y: 217, distance: 163.4
drag, startPoint x: 524, startPoint y: 189, endPoint x: 526, endPoint y: 198, distance: 9.0
click at [526, 198] on div at bounding box center [321, 151] width 415 height 173
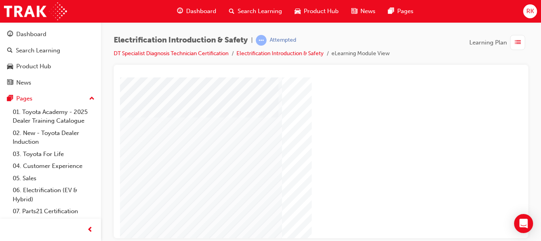
drag, startPoint x: 527, startPoint y: 194, endPoint x: 528, endPoint y: 200, distance: 6.2
click at [528, 200] on div at bounding box center [321, 151] width 415 height 173
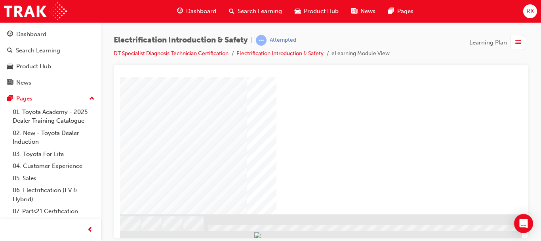
scroll to position [149, 115]
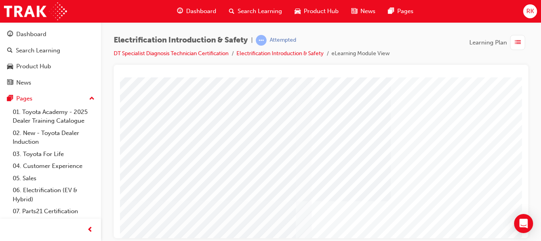
scroll to position [149, 0]
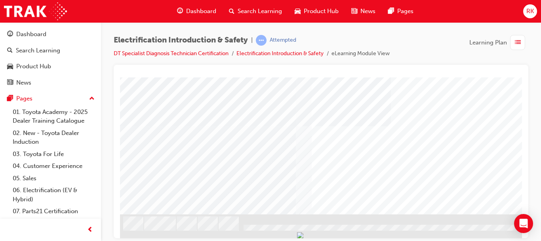
drag, startPoint x: 519, startPoint y: 129, endPoint x: 661, endPoint y: 307, distance: 227.9
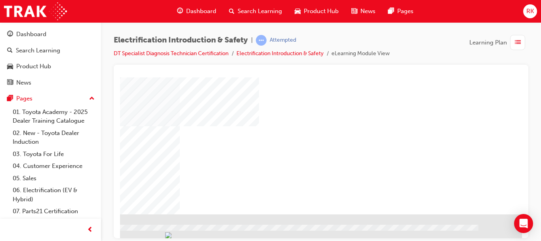
drag, startPoint x: 520, startPoint y: 191, endPoint x: 659, endPoint y: 282, distance: 165.9
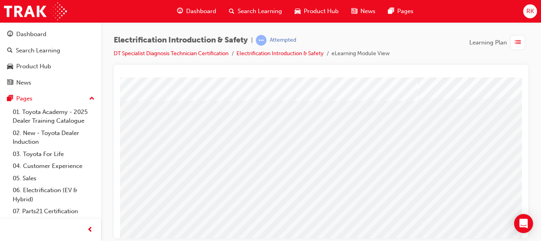
scroll to position [149, 0]
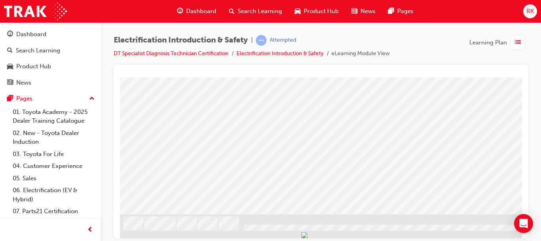
drag, startPoint x: 518, startPoint y: 191, endPoint x: 644, endPoint y: 291, distance: 161.4
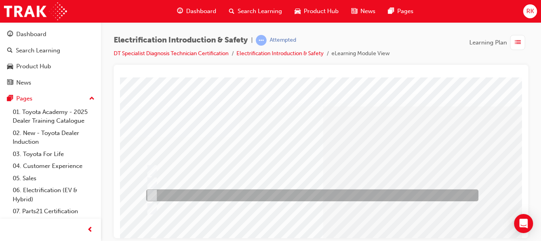
click at [151, 192] on input "Insulated tools to prevent arcing" at bounding box center [150, 195] width 9 height 9
radio input "true"
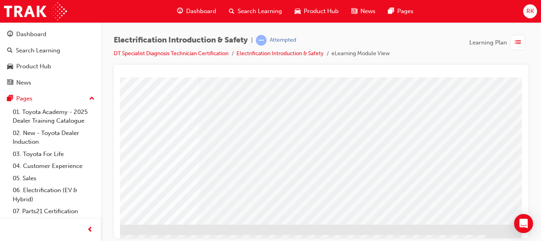
scroll to position [149, 124]
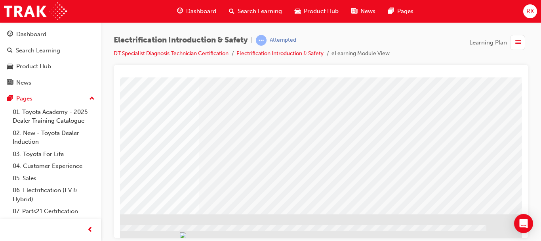
drag, startPoint x: 520, startPoint y: 117, endPoint x: 643, endPoint y: 288, distance: 210.7
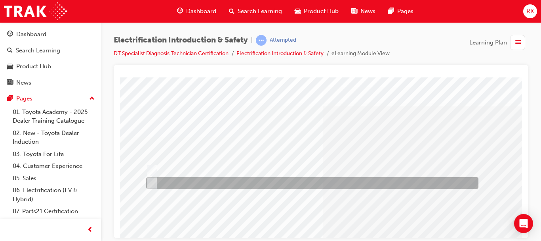
click at [151, 184] on input "False" at bounding box center [150, 182] width 9 height 9
radio input "true"
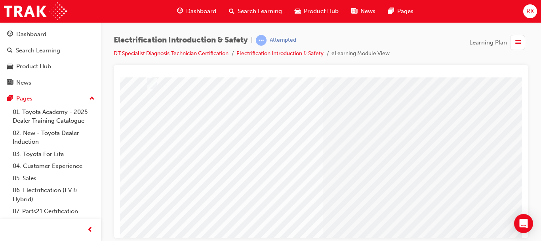
scroll to position [149, 0]
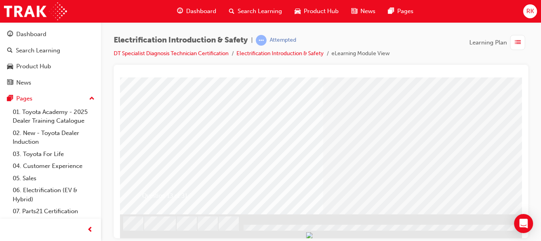
drag, startPoint x: 519, startPoint y: 132, endPoint x: 649, endPoint y: 287, distance: 202.3
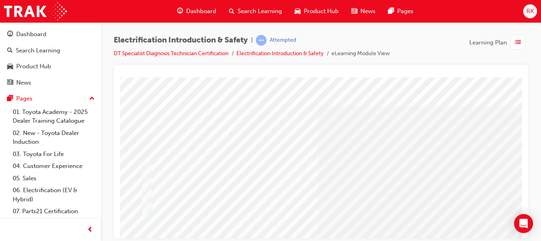
scroll to position [0, 0]
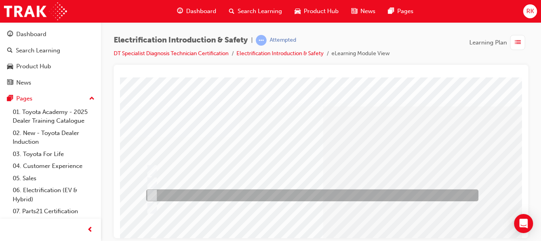
click at [153, 195] on input "8yrs/160,000km" at bounding box center [150, 195] width 9 height 9
radio input "true"
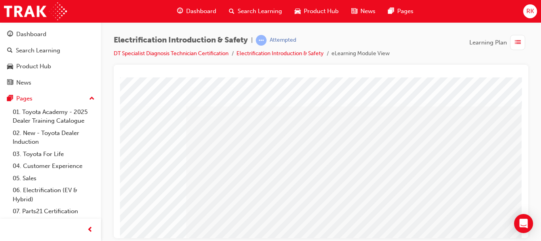
scroll to position [149, 143]
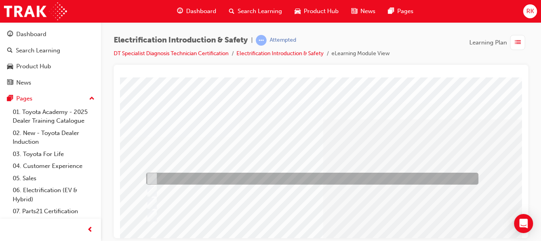
click at [151, 175] on input "SL 01/15 Toyota & LSL 01/015 Lexus" at bounding box center [150, 178] width 9 height 9
checkbox input "true"
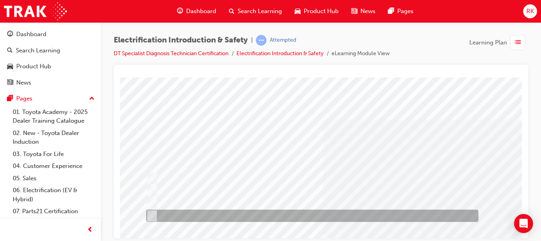
click at [153, 214] on input "Bulletins or Toyota website" at bounding box center [150, 215] width 9 height 9
checkbox input "true"
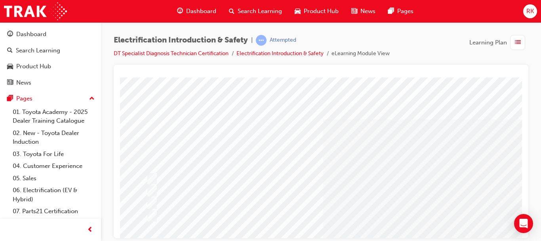
scroll to position [117, 0]
drag, startPoint x: 521, startPoint y: 120, endPoint x: 649, endPoint y: 252, distance: 183.6
drag, startPoint x: 268, startPoint y: 232, endPoint x: 359, endPoint y: 317, distance: 124.5
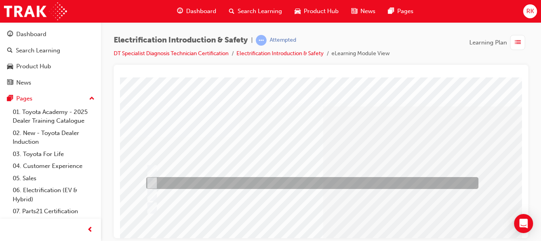
click at [154, 182] on input "Remove the Service Plug and tape the plug hole with non-conductive tape." at bounding box center [150, 182] width 9 height 9
radio input "true"
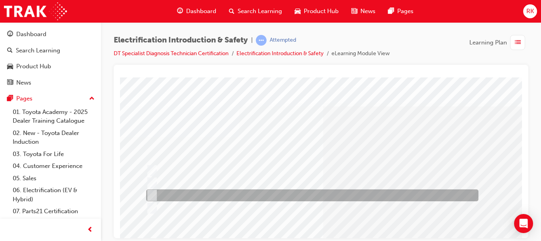
click at [153, 194] on input "Place the battery in the old carton." at bounding box center [150, 195] width 9 height 9
radio input "true"
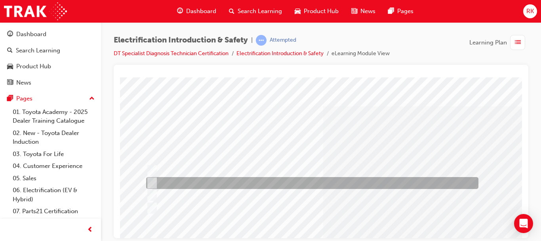
click at [151, 178] on input "Remove the Service Plug and tape the plug hole with non-conductive tape." at bounding box center [150, 182] width 9 height 9
radio input "true"
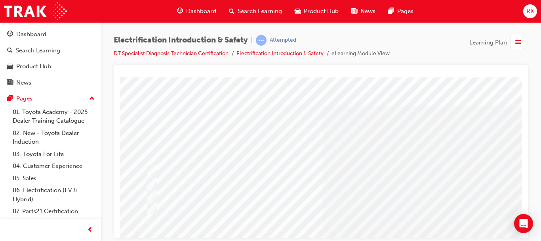
scroll to position [149, 0]
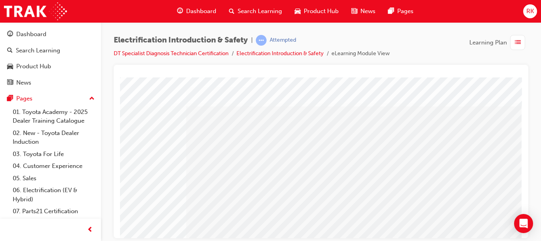
scroll to position [0, 0]
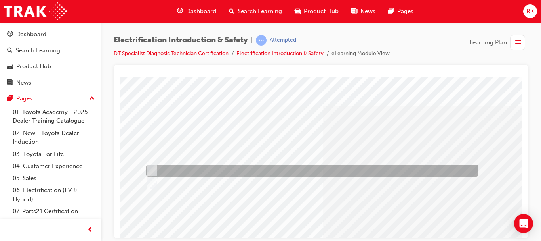
click at [324, 173] on div at bounding box center [310, 170] width 333 height 12
radio input "true"
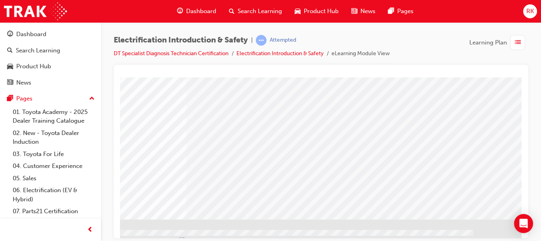
scroll to position [149, 143]
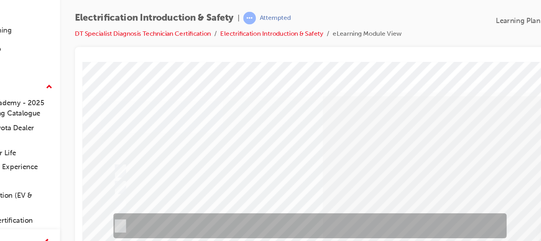
drag, startPoint x: 287, startPoint y: 145, endPoint x: 269, endPoint y: 169, distance: 30.1
click at [268, 171] on div "Question 18 of 31" at bounding box center [351, 203] width 539 height 285
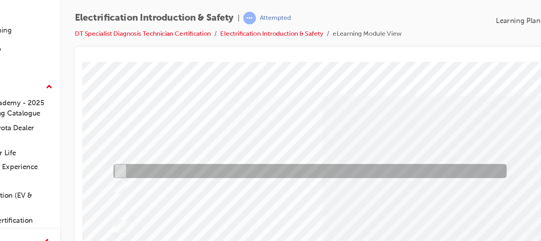
drag, startPoint x: 306, startPoint y: 125, endPoint x: 298, endPoint y: 165, distance: 41.0
click at [287, 154] on div "Question 18 of 31" at bounding box center [351, 203] width 539 height 285
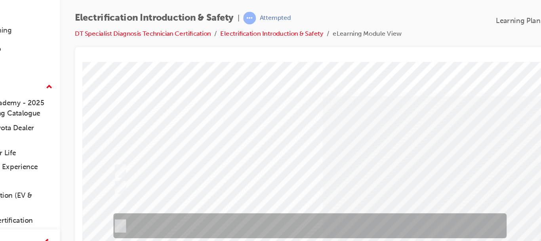
drag, startPoint x: 298, startPoint y: 165, endPoint x: 270, endPoint y: 186, distance: 34.5
click at [270, 186] on div "Question 18 of 31" at bounding box center [351, 203] width 539 height 285
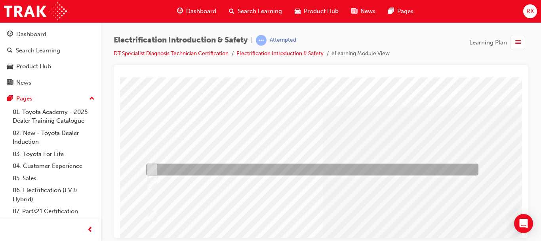
drag, startPoint x: 318, startPoint y: 141, endPoint x: 269, endPoint y: 170, distance: 57.2
click at [269, 170] on div "Question 18 of 31" at bounding box center [389, 219] width 539 height 285
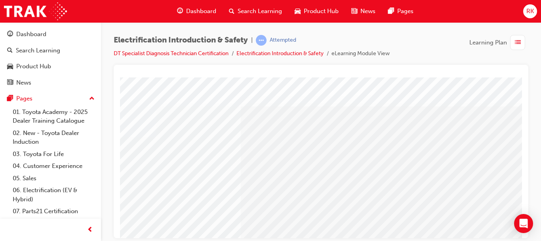
scroll to position [0, 88]
drag, startPoint x: 365, startPoint y: 230, endPoint x: 397, endPoint y: 233, distance: 31.4
click at [397, 80] on html "Question 18 of 31 Loading..." at bounding box center [233, 78] width 402 height 3
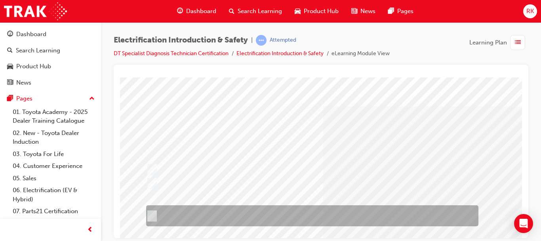
click at [151, 216] on input "Damage to the DC/DC converter or Vehicle may arise and gasses may become trappe…" at bounding box center [150, 215] width 9 height 9
radio input "true"
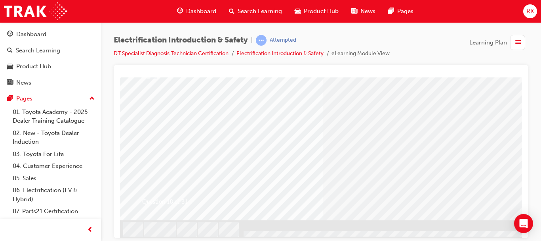
scroll to position [149, 0]
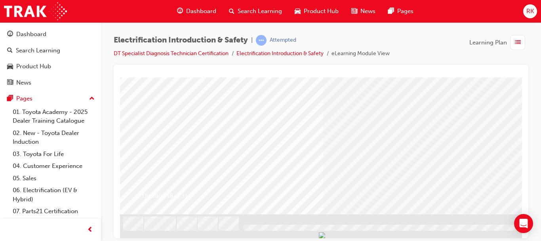
drag, startPoint x: 518, startPoint y: 112, endPoint x: 660, endPoint y: 274, distance: 215.7
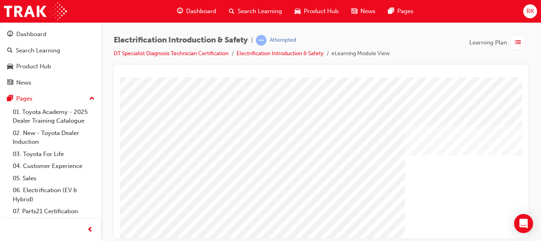
scroll to position [149, 0]
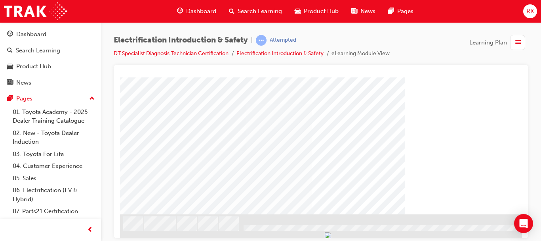
drag, startPoint x: 522, startPoint y: 126, endPoint x: 655, endPoint y: 303, distance: 221.3
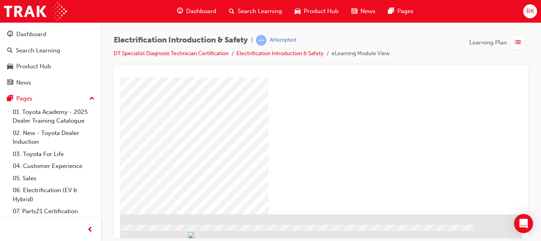
drag, startPoint x: 388, startPoint y: 235, endPoint x: 661, endPoint y: 306, distance: 281.4
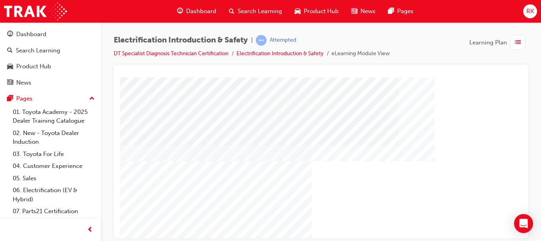
scroll to position [108, 0]
drag, startPoint x: 531, startPoint y: 176, endPoint x: 534, endPoint y: 201, distance: 25.2
click at [534, 201] on div "Electrification Introduction & Safety | Attempted DT Specialist Diagnosis Techn…" at bounding box center [321, 121] width 440 height 199
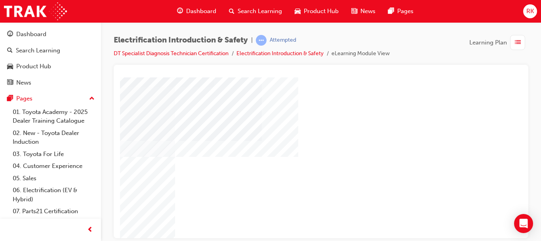
drag, startPoint x: 516, startPoint y: 186, endPoint x: 519, endPoint y: 213, distance: 26.8
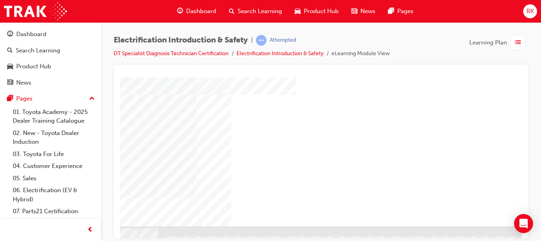
scroll to position [137, 143]
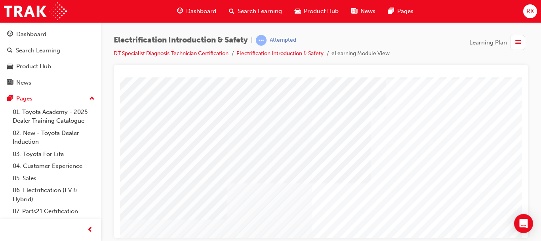
scroll to position [3, 0]
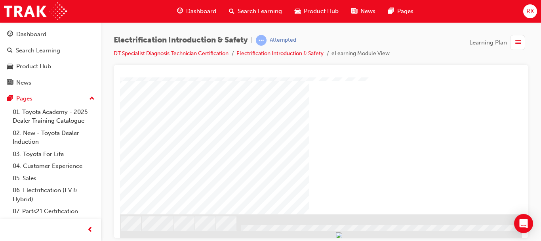
scroll to position [149, 0]
drag, startPoint x: 300, startPoint y: 233, endPoint x: 313, endPoint y: 316, distance: 83.8
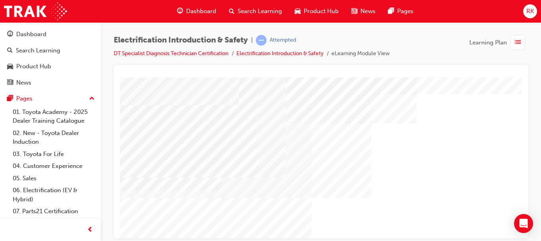
scroll to position [31, 0]
drag, startPoint x: 528, startPoint y: 141, endPoint x: 528, endPoint y: 153, distance: 11.9
click at [528, 153] on div at bounding box center [321, 151] width 415 height 173
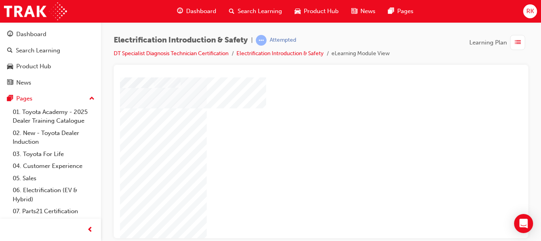
scroll to position [121, 143]
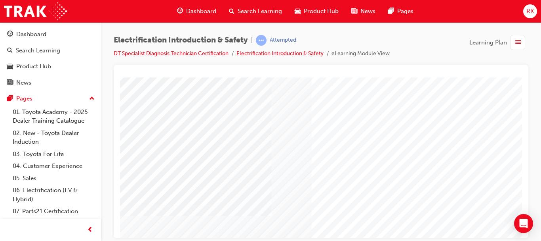
scroll to position [54, 0]
drag, startPoint x: 524, startPoint y: 169, endPoint x: 526, endPoint y: 198, distance: 29.0
click at [526, 198] on div at bounding box center [321, 151] width 415 height 173
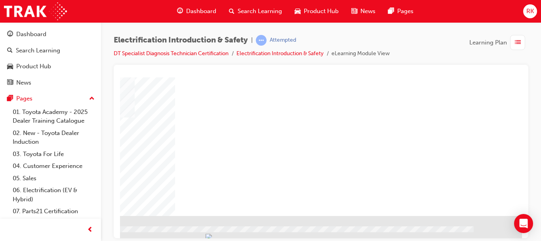
scroll to position [149, 143]
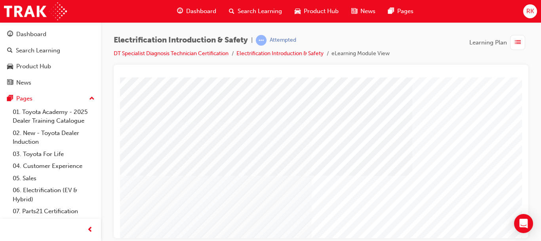
scroll to position [49, 0]
drag, startPoint x: 645, startPoint y: 212, endPoint x: 518, endPoint y: 147, distance: 143.4
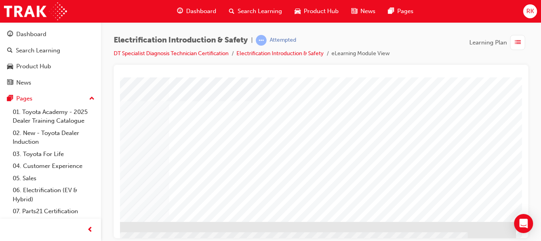
scroll to position [149, 143]
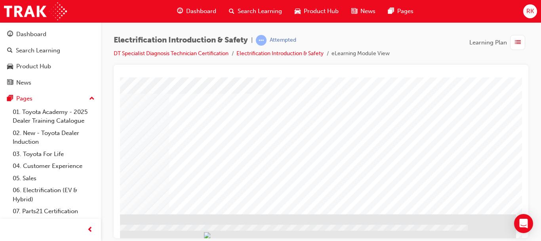
drag, startPoint x: 642, startPoint y: 241, endPoint x: 649, endPoint y: 297, distance: 56.6
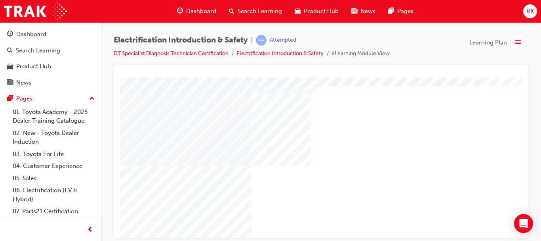
scroll to position [99, 63]
drag, startPoint x: 408, startPoint y: 230, endPoint x: 436, endPoint y: 233, distance: 27.5
click at [474, 218] on div at bounding box center [303, 120] width 539 height 285
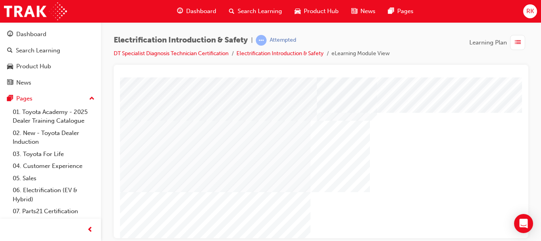
scroll to position [84, 1]
click at [525, 155] on div at bounding box center [321, 151] width 415 height 173
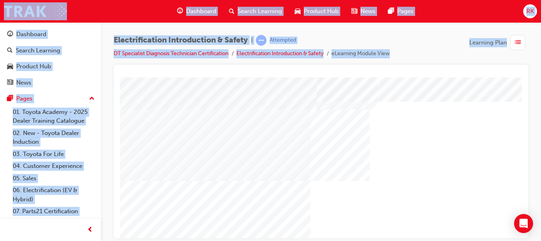
click at [525, 155] on div at bounding box center [321, 151] width 415 height 173
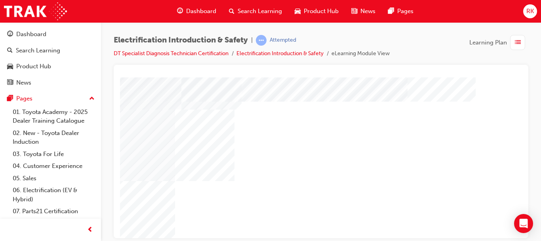
scroll to position [84, 140]
drag, startPoint x: 644, startPoint y: 259, endPoint x: 520, endPoint y: 125, distance: 182.0
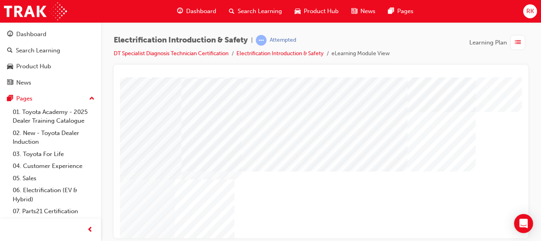
scroll to position [0, 140]
drag, startPoint x: 520, startPoint y: 133, endPoint x: 641, endPoint y: 154, distance: 122.7
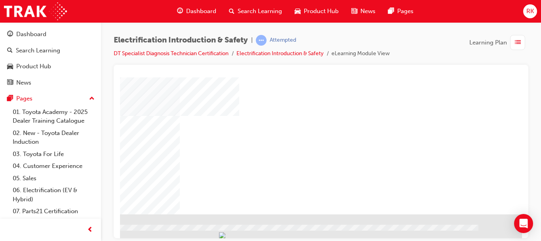
scroll to position [149, 143]
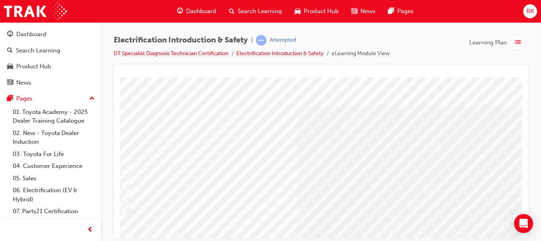
scroll to position [0, 0]
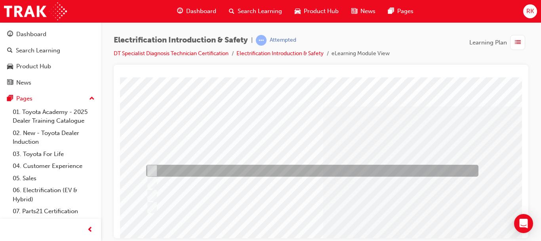
click at [151, 170] on input "Shut down the system." at bounding box center [150, 170] width 9 height 9
radio input "true"
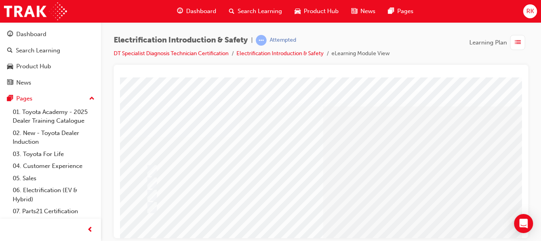
scroll to position [149, 0]
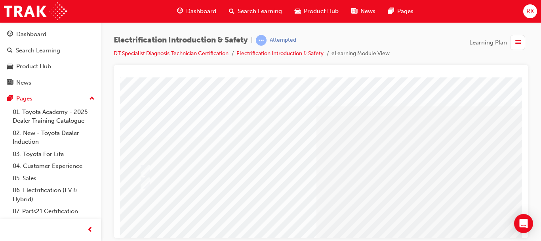
scroll to position [0, 0]
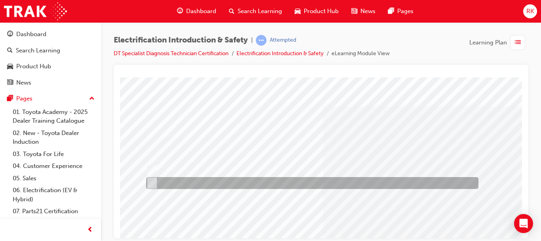
click at [151, 182] on input "False" at bounding box center [150, 182] width 9 height 9
radio input "true"
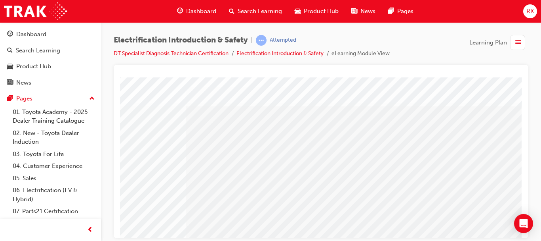
scroll to position [149, 143]
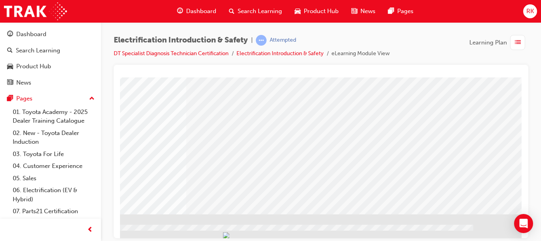
drag, startPoint x: 519, startPoint y: 142, endPoint x: 643, endPoint y: 292, distance: 194.3
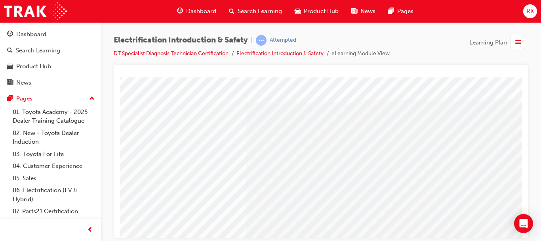
scroll to position [6, 90]
drag, startPoint x: 361, startPoint y: 236, endPoint x: 544, endPoint y: 315, distance: 199.9
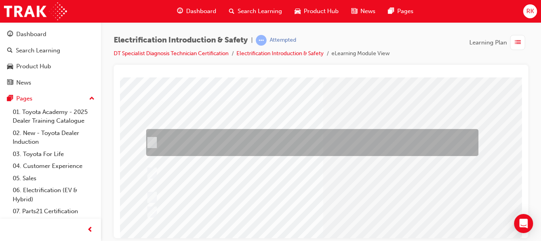
click at [152, 141] on input "MG1 is considered a Generator to provide power to MG2 and also start the Petrol…" at bounding box center [150, 142] width 9 height 9
radio input "true"
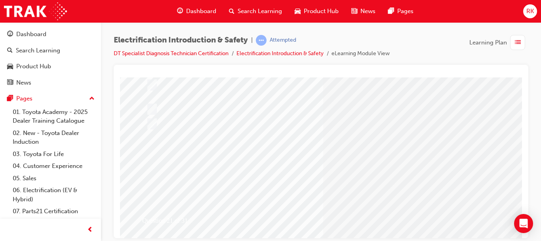
scroll to position [149, 0]
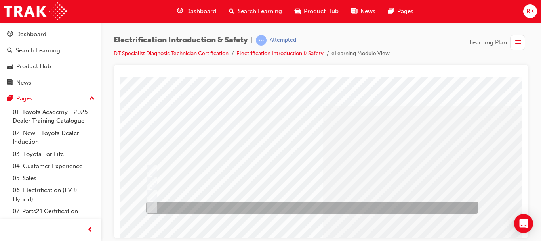
click at [153, 205] on input "It starts the petrol engine" at bounding box center [150, 207] width 9 height 9
radio input "true"
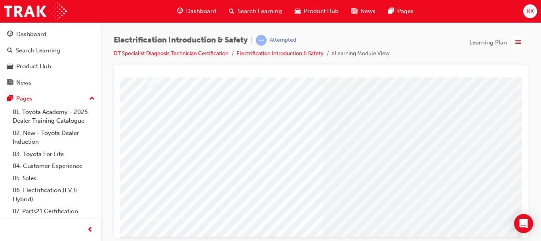
scroll to position [140, 0]
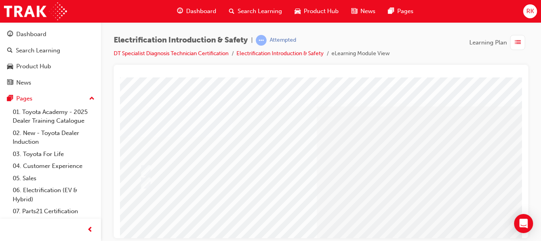
scroll to position [0, 0]
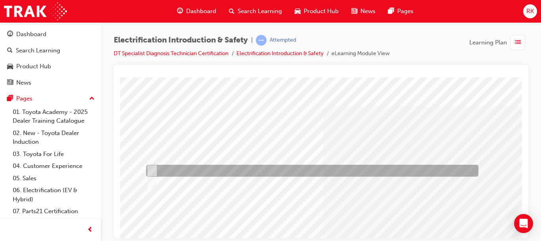
click at [156, 172] on div at bounding box center [310, 170] width 333 height 12
radio input "true"
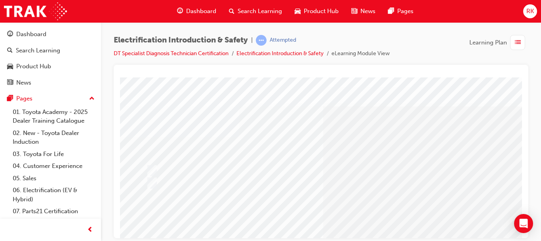
scroll to position [149, 0]
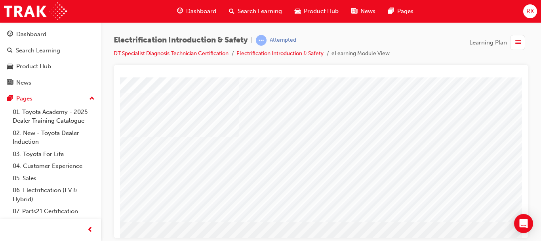
drag, startPoint x: 642, startPoint y: 211, endPoint x: 520, endPoint y: 133, distance: 145.2
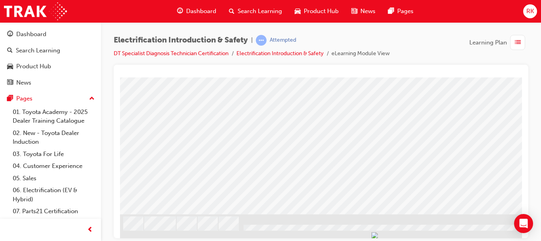
drag, startPoint x: 520, startPoint y: 133, endPoint x: 650, endPoint y: 302, distance: 213.2
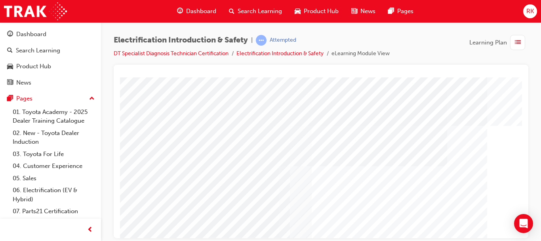
scroll to position [149, 0]
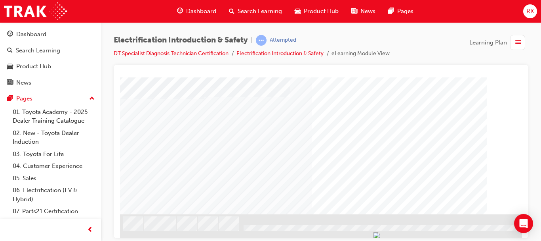
drag, startPoint x: 519, startPoint y: 103, endPoint x: 652, endPoint y: 276, distance: 218.4
drag, startPoint x: 396, startPoint y: 236, endPoint x: 661, endPoint y: 301, distance: 273.1
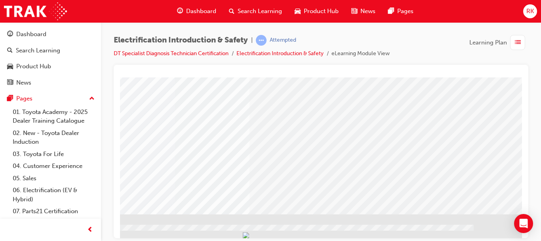
drag, startPoint x: 396, startPoint y: 233, endPoint x: 661, endPoint y: 291, distance: 271.4
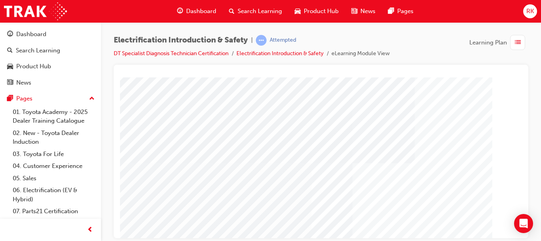
scroll to position [149, 0]
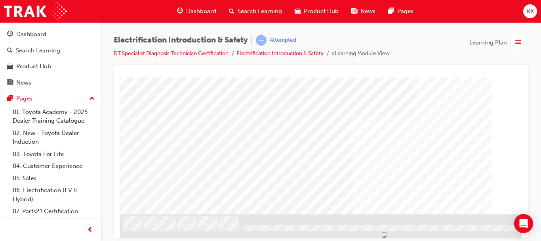
click at [527, 199] on div at bounding box center [321, 151] width 415 height 173
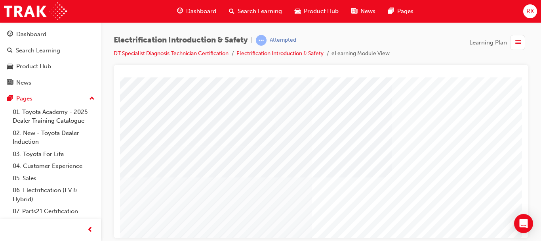
scroll to position [88, 0]
drag, startPoint x: 525, startPoint y: 139, endPoint x: 524, endPoint y: 208, distance: 69.0
click at [524, 208] on div at bounding box center [321, 151] width 415 height 173
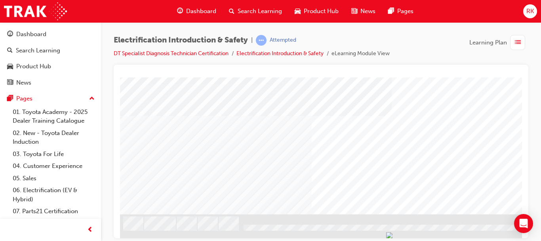
scroll to position [149, 143]
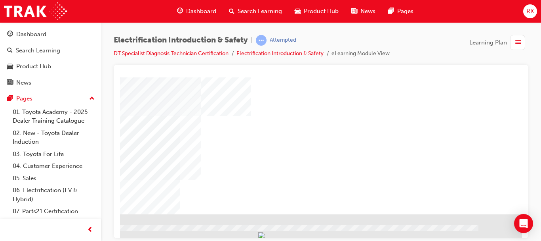
scroll to position [149, 143]
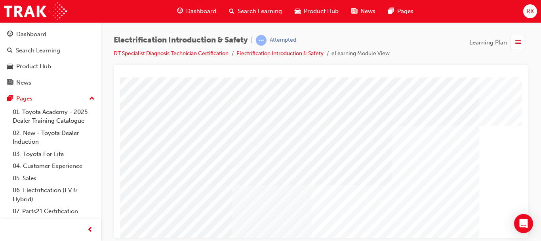
drag, startPoint x: 206, startPoint y: 226, endPoint x: 268, endPoint y: 225, distance: 62.2
click at [268, 225] on div "multistate" at bounding box center [389, 219] width 539 height 285
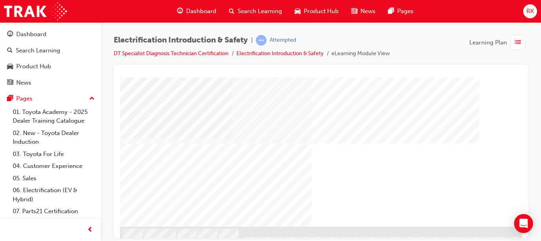
scroll to position [149, 0]
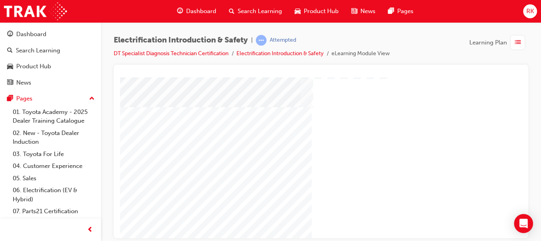
scroll to position [109, 0]
drag, startPoint x: 520, startPoint y: 187, endPoint x: 645, endPoint y: 219, distance: 128.6
drag, startPoint x: 645, startPoint y: 219, endPoint x: 519, endPoint y: 146, distance: 145.8
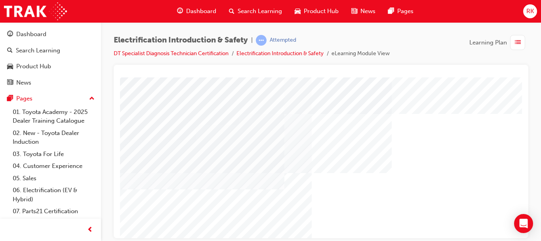
scroll to position [70, 0]
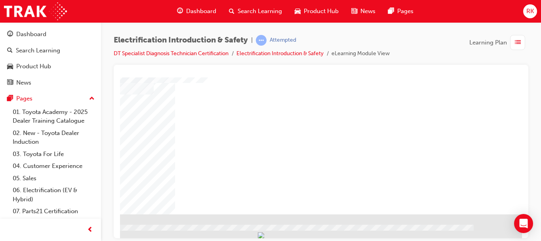
scroll to position [149, 143]
drag, startPoint x: 369, startPoint y: 235, endPoint x: 642, endPoint y: 306, distance: 282.7
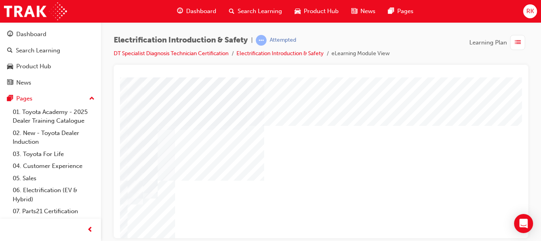
scroll to position [0, 141]
drag, startPoint x: 522, startPoint y: 128, endPoint x: 522, endPoint y: 141, distance: 12.7
drag, startPoint x: 519, startPoint y: 156, endPoint x: 643, endPoint y: 226, distance: 142.0
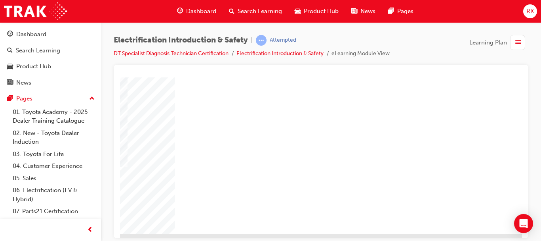
scroll to position [149, 143]
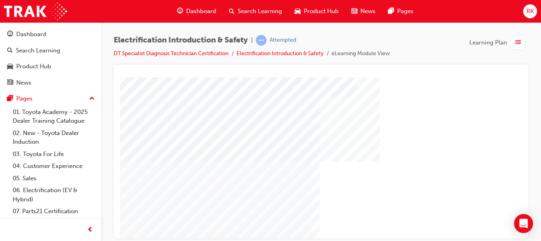
scroll to position [149, 0]
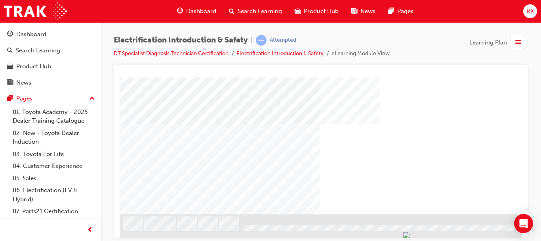
drag, startPoint x: 518, startPoint y: 126, endPoint x: 659, endPoint y: 288, distance: 214.7
drag, startPoint x: 437, startPoint y: 138, endPoint x: 405, endPoint y: 247, distance: 113.4
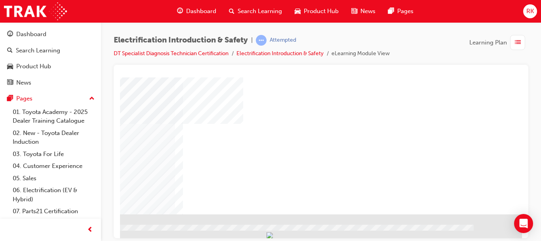
drag, startPoint x: 406, startPoint y: 232, endPoint x: 661, endPoint y: 282, distance: 259.7
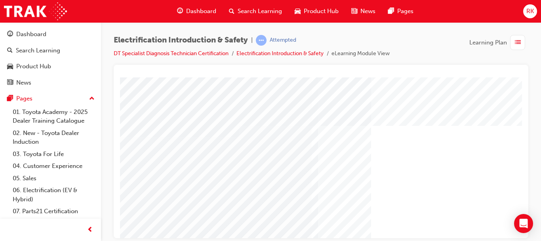
scroll to position [149, 0]
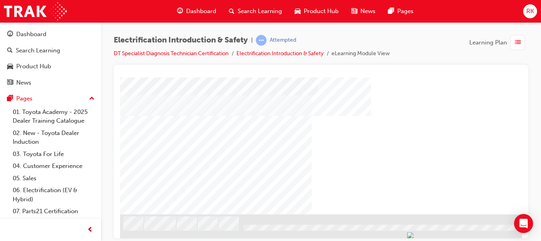
drag, startPoint x: 520, startPoint y: 120, endPoint x: 654, endPoint y: 302, distance: 226.7
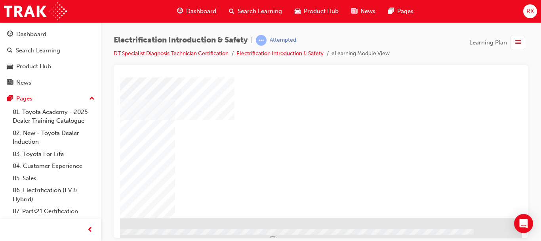
scroll to position [149, 143]
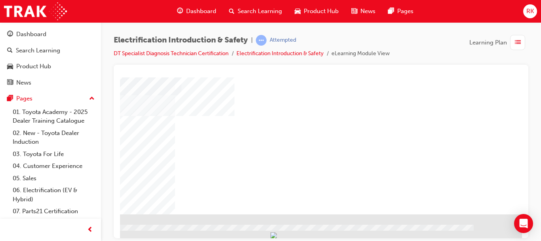
drag, startPoint x: 518, startPoint y: 180, endPoint x: 651, endPoint y: 280, distance: 166.3
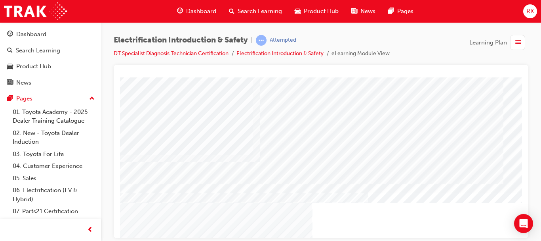
scroll to position [57, 0]
drag, startPoint x: 519, startPoint y: 133, endPoint x: 643, endPoint y: 237, distance: 161.8
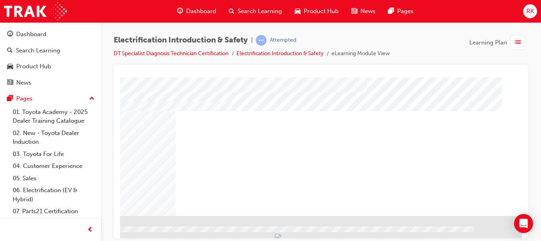
scroll to position [149, 143]
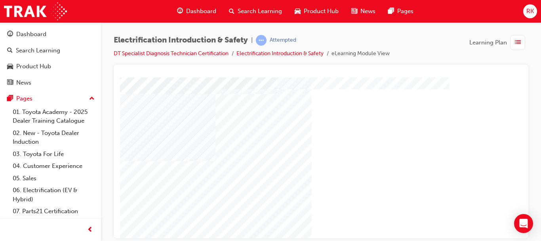
scroll to position [105, 0]
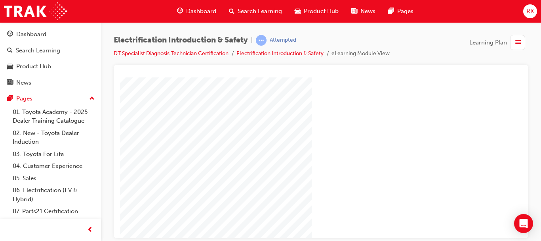
scroll to position [105, 140]
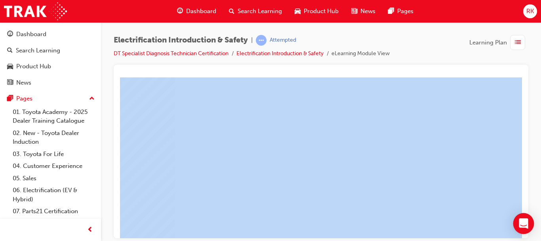
drag, startPoint x: 523, startPoint y: 187, endPoint x: 527, endPoint y: 224, distance: 37.9
click at [527, 224] on body "Your version of Internet Explorer is outdated and not supported. Please upgrade…" at bounding box center [270, 120] width 541 height 241
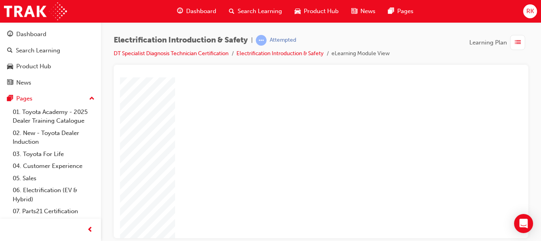
scroll to position [149, 140]
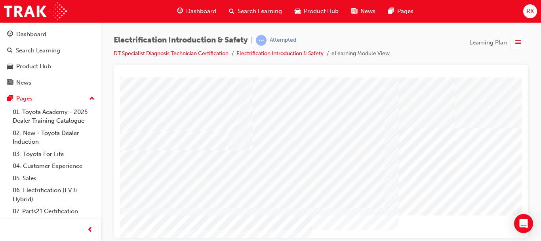
scroll to position [2, 0]
drag, startPoint x: 523, startPoint y: 113, endPoint x: 527, endPoint y: 126, distance: 14.0
click at [527, 126] on div at bounding box center [321, 151] width 415 height 173
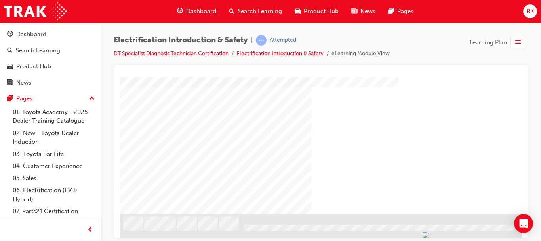
scroll to position [149, 143]
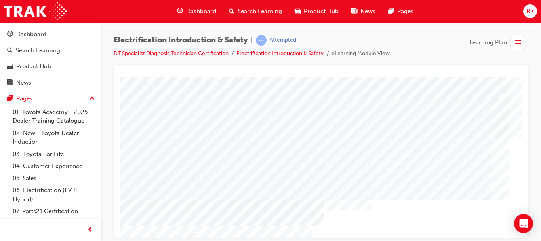
scroll to position [48, 0]
drag, startPoint x: 522, startPoint y: 132, endPoint x: 644, endPoint y: 227, distance: 154.8
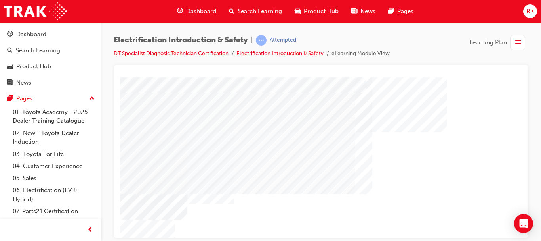
scroll to position [73, 143]
drag, startPoint x: 522, startPoint y: 139, endPoint x: 645, endPoint y: 241, distance: 160.5
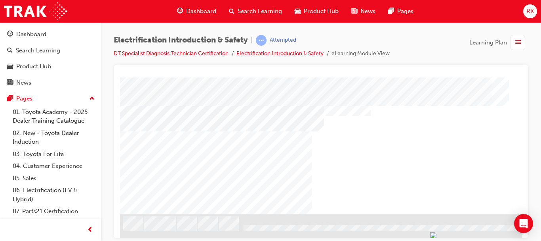
drag, startPoint x: 519, startPoint y: 154, endPoint x: 661, endPoint y: 302, distance: 205.2
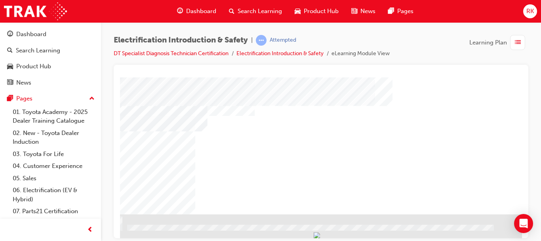
scroll to position [149, 143]
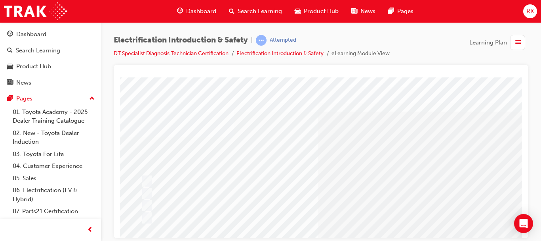
scroll to position [0, 0]
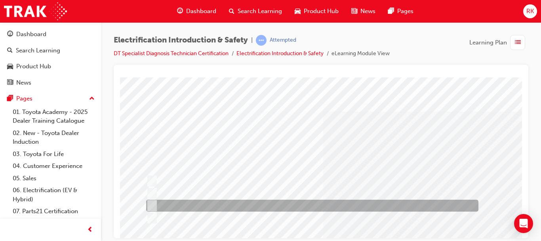
click at [153, 207] on input "10 minutes" at bounding box center [150, 205] width 9 height 9
radio input "true"
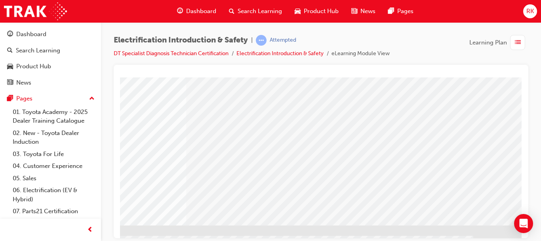
scroll to position [149, 143]
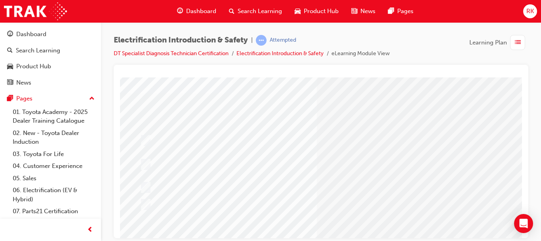
scroll to position [47, 6]
drag, startPoint x: 518, startPoint y: 99, endPoint x: 645, endPoint y: 198, distance: 161.0
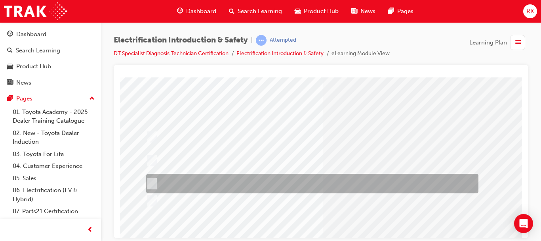
click at [152, 183] on input "Wear the appropriate PPE and wait 10 minutes after disconnecting the negative t…" at bounding box center [150, 183] width 9 height 9
radio input "true"
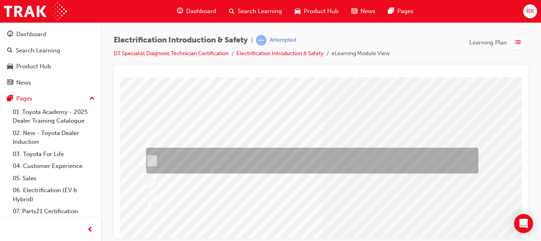
click at [150, 158] on input "Place a HV caution sign on the roof and disconnect the Auxiliary battery -ve, r…" at bounding box center [150, 160] width 9 height 9
radio input "true"
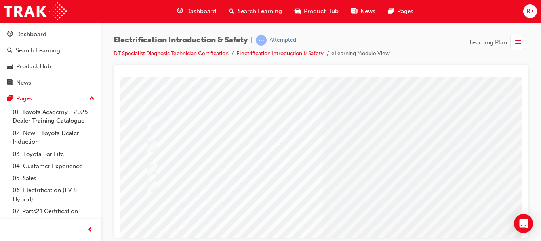
scroll to position [149, 0]
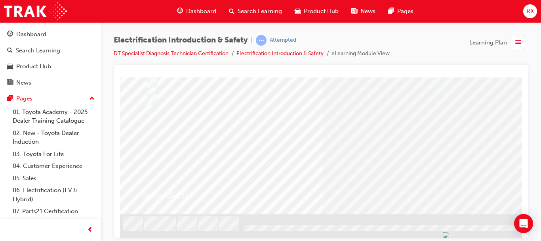
drag, startPoint x: 519, startPoint y: 150, endPoint x: 644, endPoint y: 294, distance: 190.5
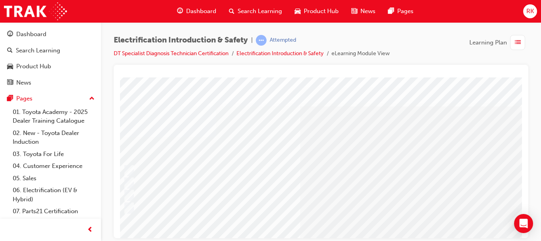
scroll to position [0, 0]
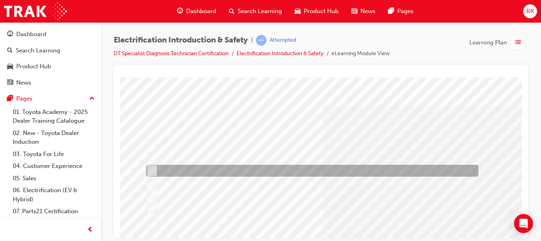
click at [150, 169] on input "HV Battery for Zero Volts" at bounding box center [150, 170] width 9 height 9
radio input "true"
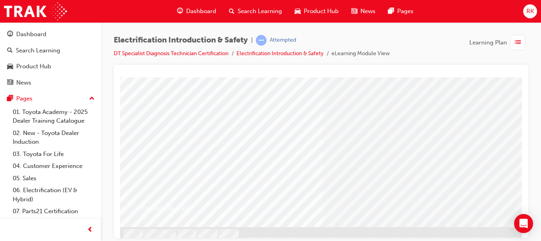
scroll to position [149, 0]
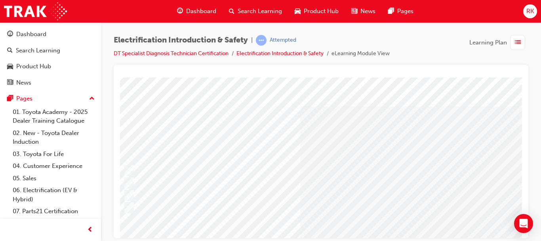
scroll to position [0, 0]
drag, startPoint x: 361, startPoint y: 235, endPoint x: 453, endPoint y: 315, distance: 121.3
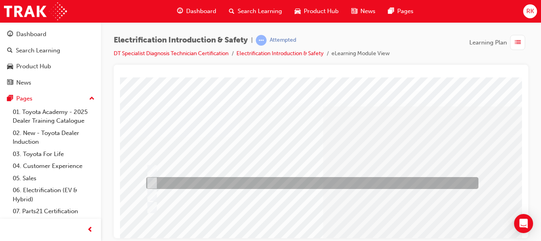
click at [193, 182] on div at bounding box center [310, 183] width 333 height 12
radio input "true"
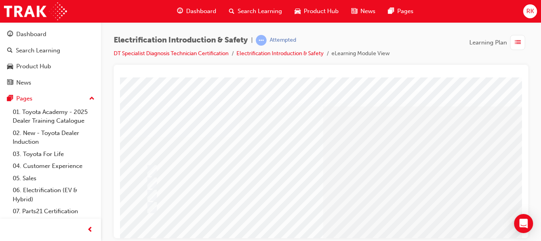
scroll to position [149, 0]
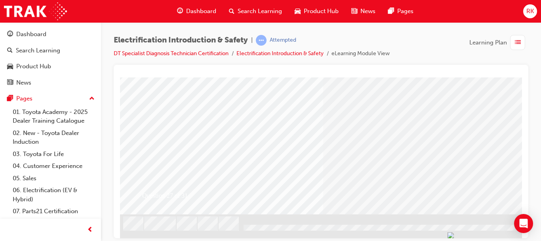
drag, startPoint x: 521, startPoint y: 143, endPoint x: 642, endPoint y: 302, distance: 199.4
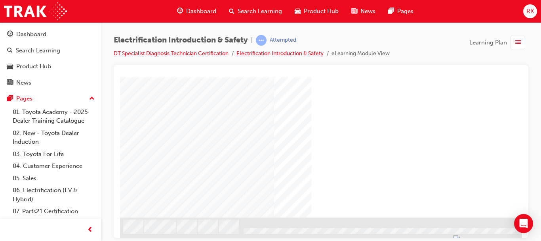
scroll to position [149, 0]
drag, startPoint x: 521, startPoint y: 120, endPoint x: 657, endPoint y: 305, distance: 229.3
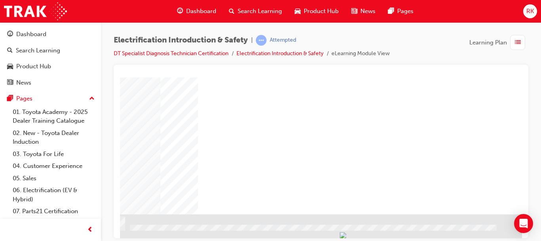
scroll to position [149, 143]
click at [27, 228] on div "NEXT Trigger this button to go to the next slide" at bounding box center [2, 235] width 50 height 14
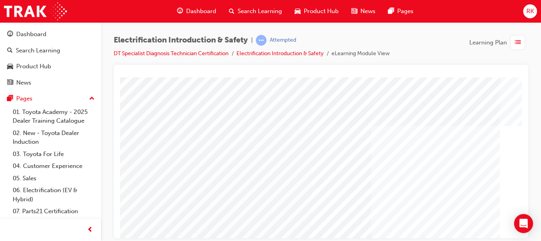
drag, startPoint x: 516, startPoint y: 138, endPoint x: 516, endPoint y: 151, distance: 13.1
click at [516, 80] on html "Loading..." at bounding box center [321, 78] width 402 height 3
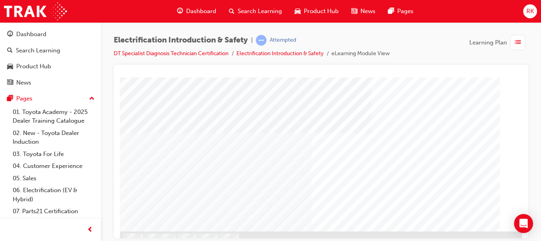
drag, startPoint x: 524, startPoint y: 159, endPoint x: 525, endPoint y: 170, distance: 10.8
click at [525, 170] on div at bounding box center [321, 151] width 415 height 173
drag, startPoint x: 645, startPoint y: 247, endPoint x: 521, endPoint y: 199, distance: 132.5
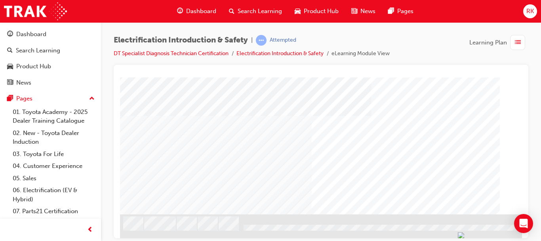
scroll to position [149, 143]
drag, startPoint x: 393, startPoint y: 231, endPoint x: 661, endPoint y: 306, distance: 278.7
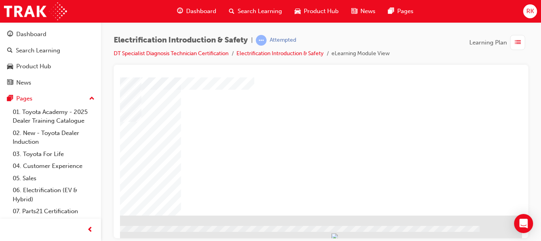
scroll to position [149, 131]
drag, startPoint x: 518, startPoint y: 140, endPoint x: 655, endPoint y: 272, distance: 190.6
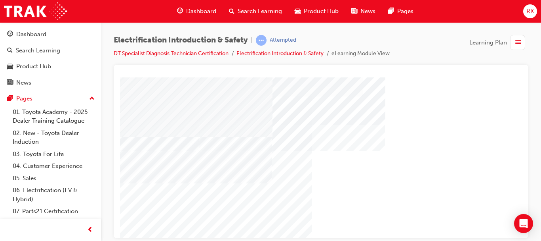
scroll to position [98, 0]
drag, startPoint x: 517, startPoint y: 128, endPoint x: 645, endPoint y: 244, distance: 172.0
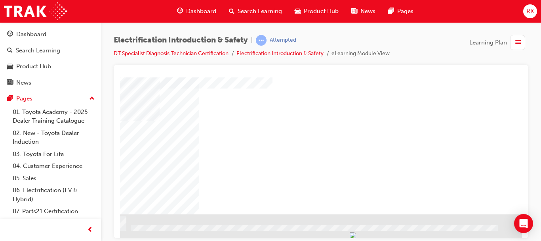
scroll to position [149, 143]
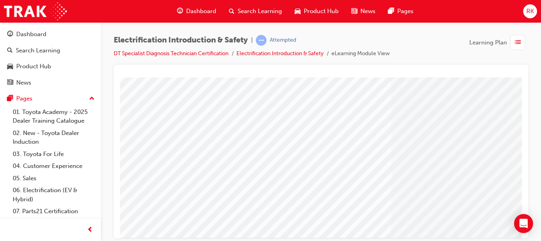
scroll to position [149, 0]
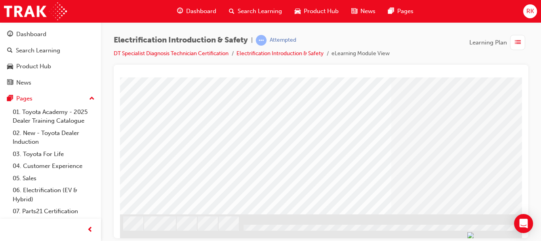
drag, startPoint x: 516, startPoint y: 130, endPoint x: 656, endPoint y: 315, distance: 232.0
click at [466, 229] on div at bounding box center [271, 235] width 539 height 42
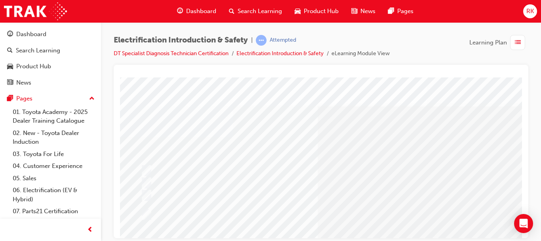
scroll to position [0, 0]
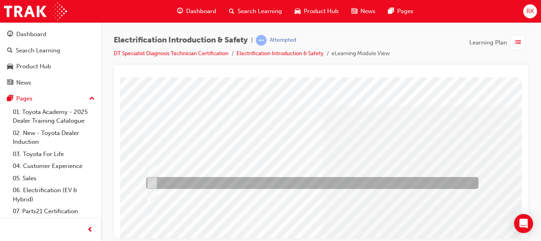
drag, startPoint x: 150, startPoint y: 212, endPoint x: 420, endPoint y: 187, distance: 271.4
click at [420, 187] on div "Question 28 of 31" at bounding box center [389, 219] width 539 height 285
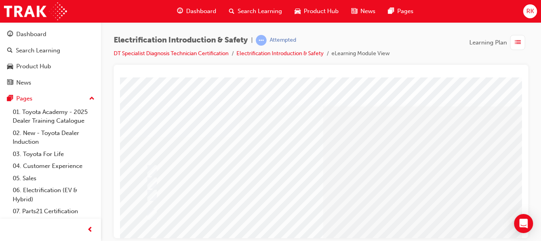
scroll to position [149, 0]
drag, startPoint x: 518, startPoint y: 142, endPoint x: 642, endPoint y: 294, distance: 196.6
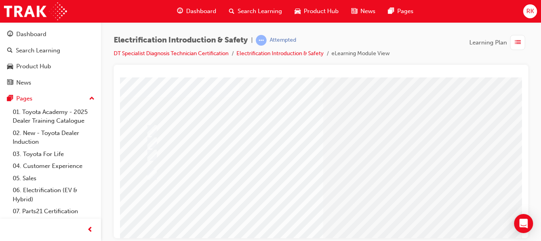
drag, startPoint x: 520, startPoint y: 172, endPoint x: 646, endPoint y: 204, distance: 130.0
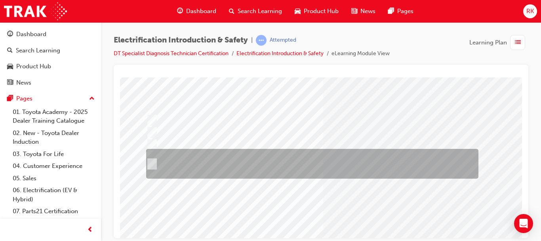
click at [155, 161] on div at bounding box center [310, 164] width 333 height 30
radio input "true"
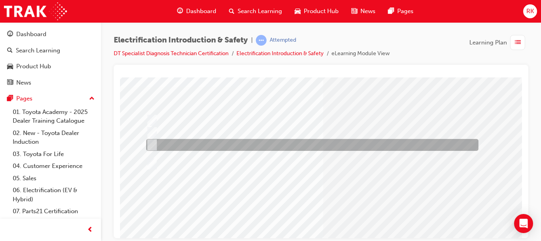
click at [348, 146] on div at bounding box center [310, 145] width 333 height 12
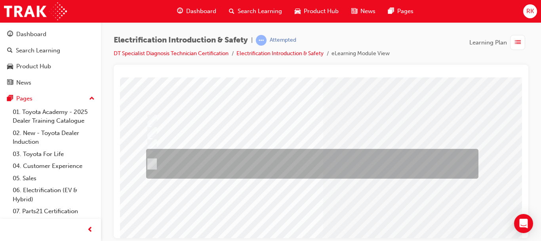
click at [189, 167] on div at bounding box center [310, 164] width 333 height 30
radio input "false"
radio input "true"
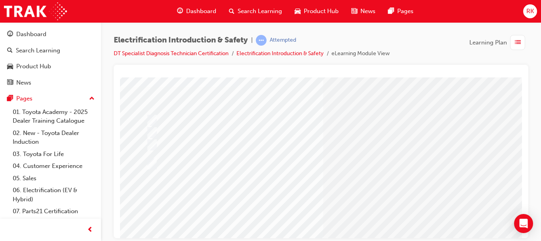
scroll to position [149, 0]
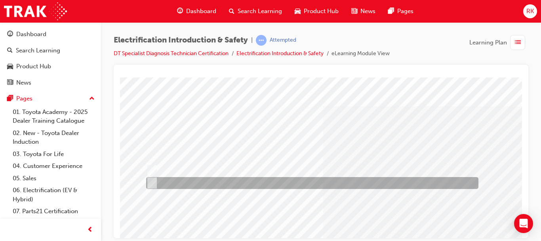
click at [153, 181] on input "False" at bounding box center [150, 182] width 9 height 9
radio input "true"
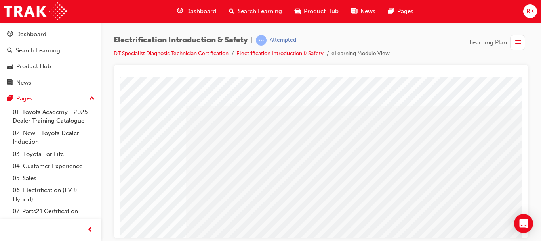
scroll to position [149, 143]
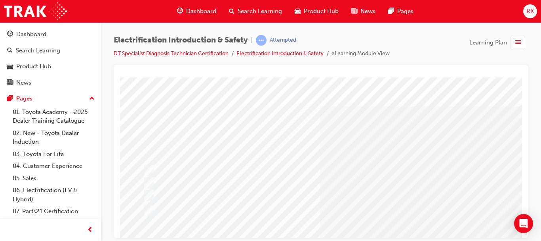
scroll to position [0, 0]
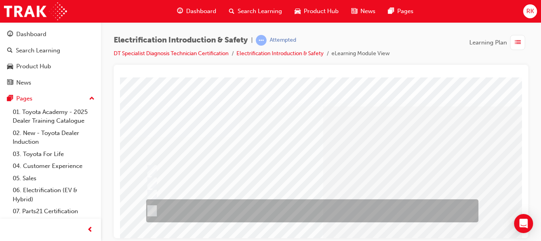
click at [146, 205] on div at bounding box center [310, 210] width 333 height 23
radio input "true"
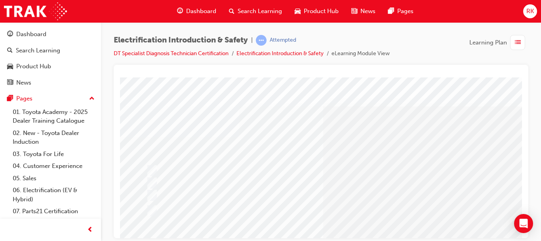
scroll to position [149, 0]
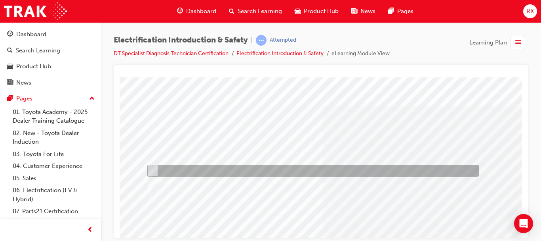
click at [156, 164] on div at bounding box center [311, 170] width 333 height 12
radio input "true"
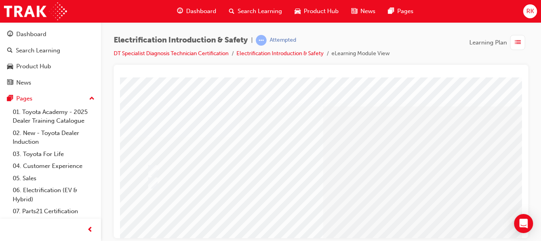
scroll to position [149, 0]
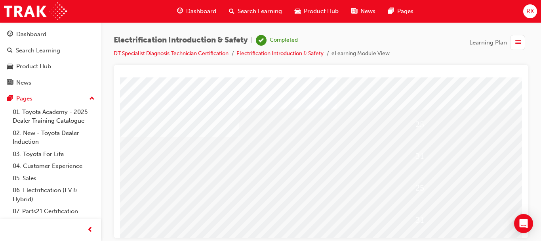
drag, startPoint x: 525, startPoint y: 127, endPoint x: 525, endPoint y: 139, distance: 11.9
click at [525, 139] on div at bounding box center [321, 151] width 415 height 173
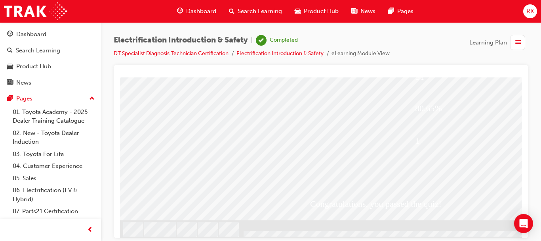
scroll to position [149, 0]
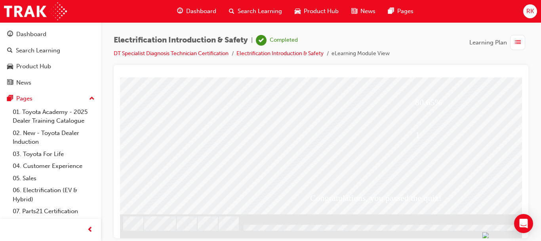
drag, startPoint x: 518, startPoint y: 139, endPoint x: 641, endPoint y: 293, distance: 197.6
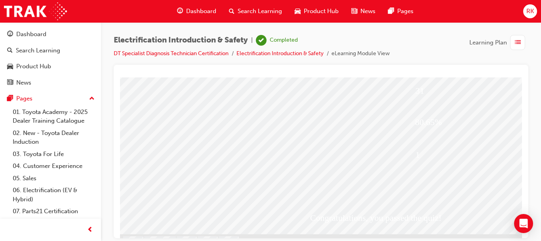
scroll to position [131, 0]
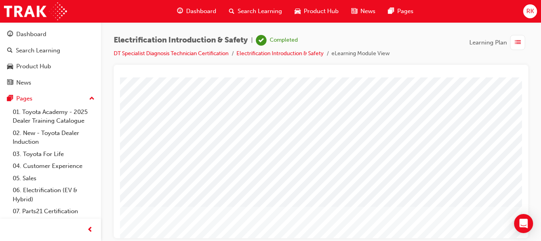
scroll to position [149, 0]
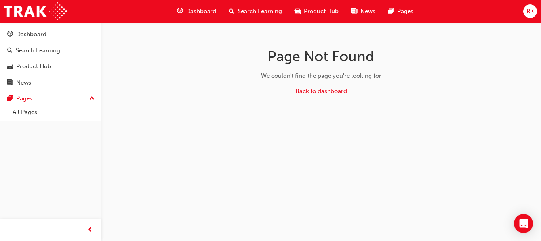
click at [192, 11] on span "Dashboard" at bounding box center [201, 11] width 30 height 9
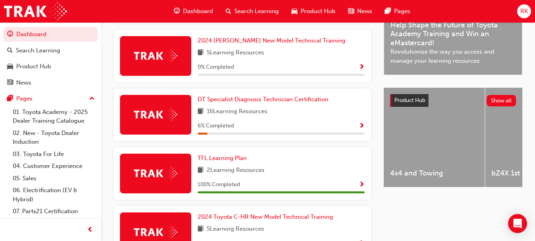
scroll to position [220, 0]
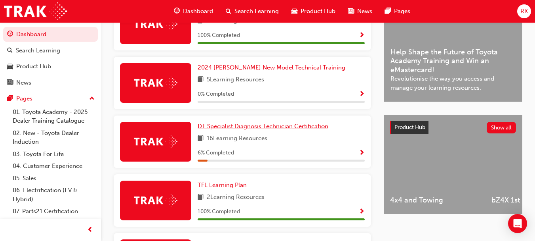
click at [253, 128] on span "DT Specialist Diagnosis Technician Certification" at bounding box center [263, 125] width 131 height 7
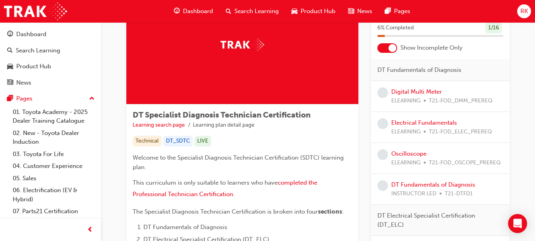
scroll to position [52, 0]
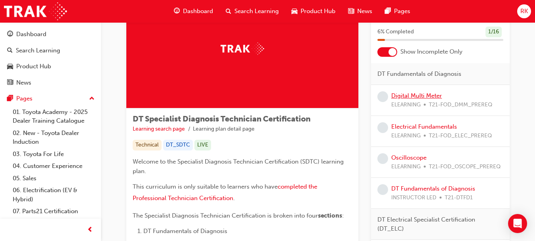
click at [421, 98] on link "Digital Multi Meter" at bounding box center [417, 95] width 51 height 7
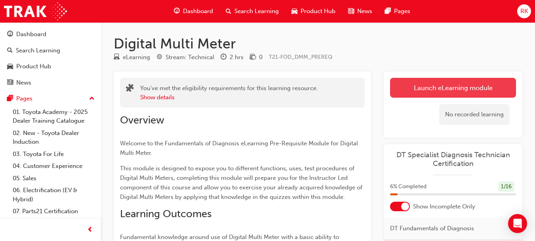
click at [433, 90] on link "Launch eLearning module" at bounding box center [453, 88] width 126 height 20
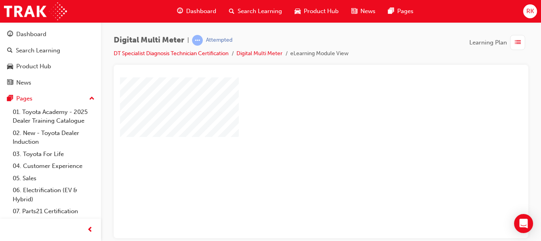
drag, startPoint x: 520, startPoint y: 124, endPoint x: 644, endPoint y: 154, distance: 127.7
click at [208, 10] on span "Dashboard" at bounding box center [201, 11] width 30 height 9
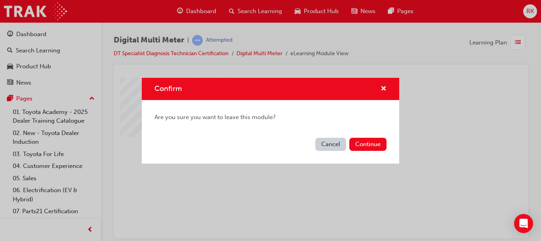
click at [337, 141] on button "Cancel" at bounding box center [330, 144] width 31 height 13
